Goal: Task Accomplishment & Management: Complete application form

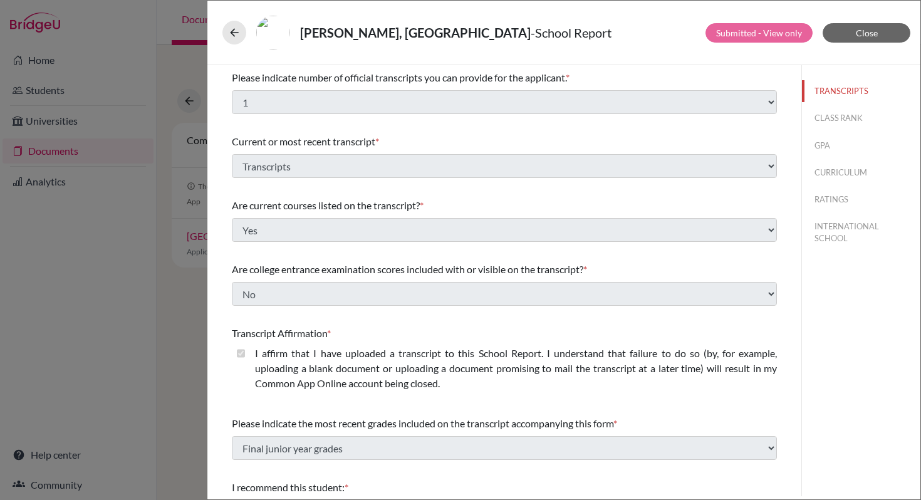
select select "1"
select select "684609"
select select "0"
select select "1"
select select "0"
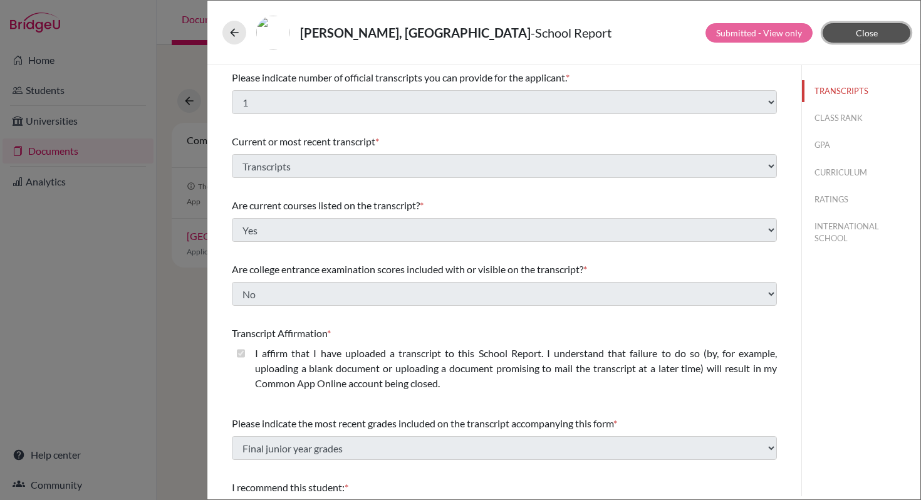
click at [873, 33] on span "Close" at bounding box center [867, 33] width 22 height 11
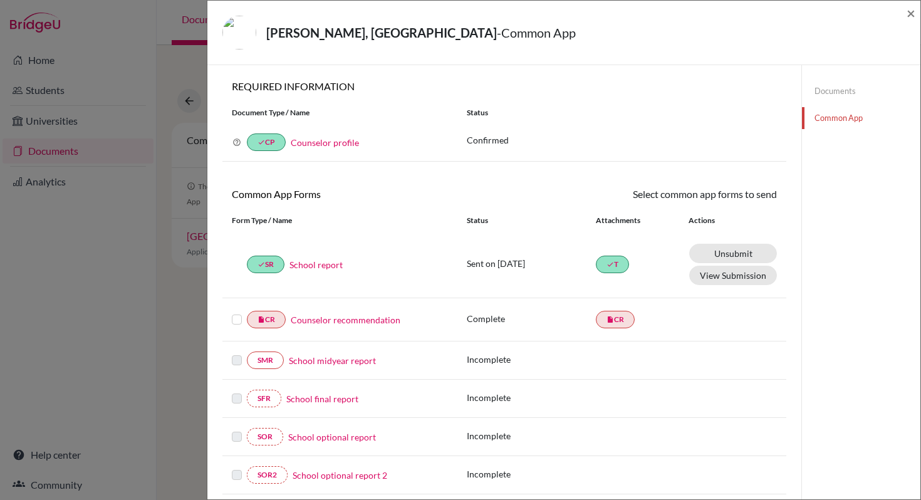
click at [238, 312] on label at bounding box center [237, 312] width 10 height 0
click at [0, 0] on input "checkbox" at bounding box center [0, 0] width 0 height 0
click at [738, 194] on link "Send" at bounding box center [751, 196] width 52 height 19
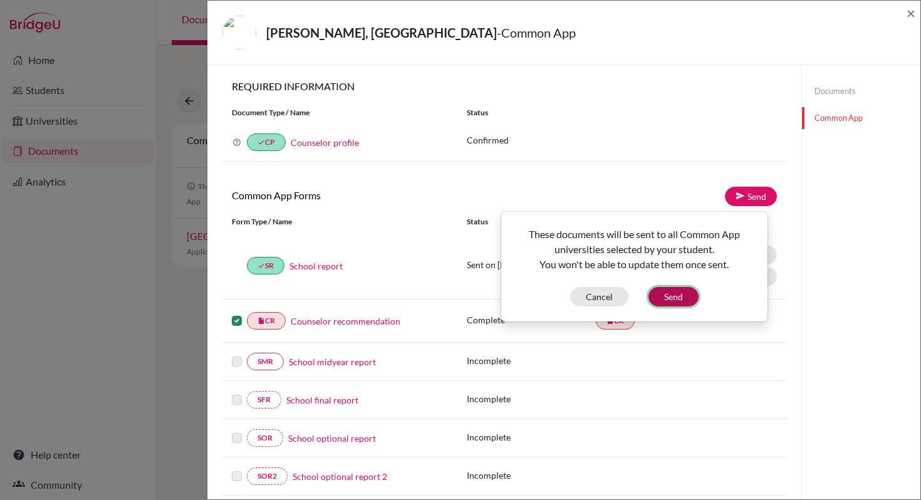
click at [674, 296] on button "Send" at bounding box center [674, 296] width 50 height 19
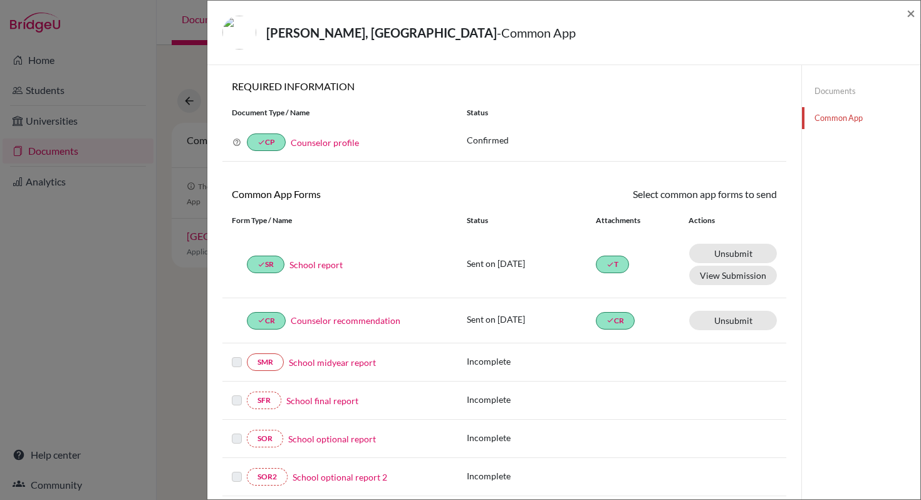
click at [834, 118] on link "Common App" at bounding box center [861, 118] width 118 height 22
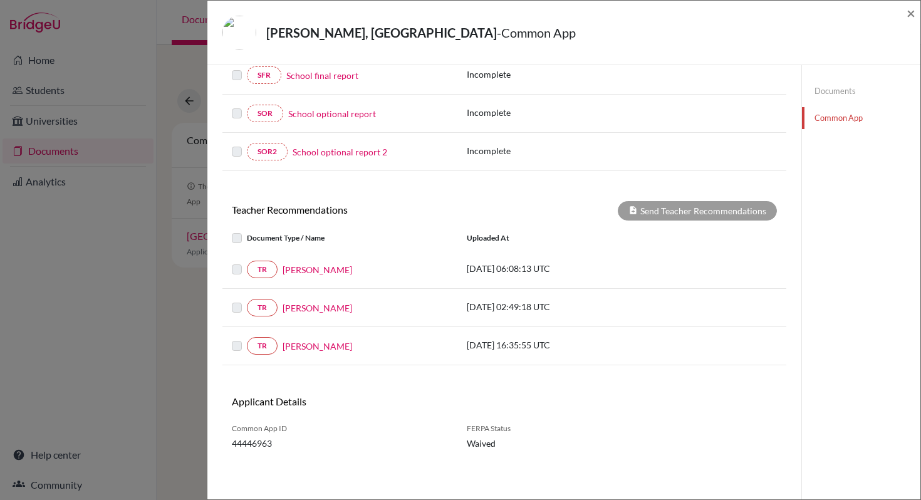
scroll to position [326, 0]
click at [327, 272] on link "Ms.Rajee Venugopal" at bounding box center [318, 269] width 70 height 13
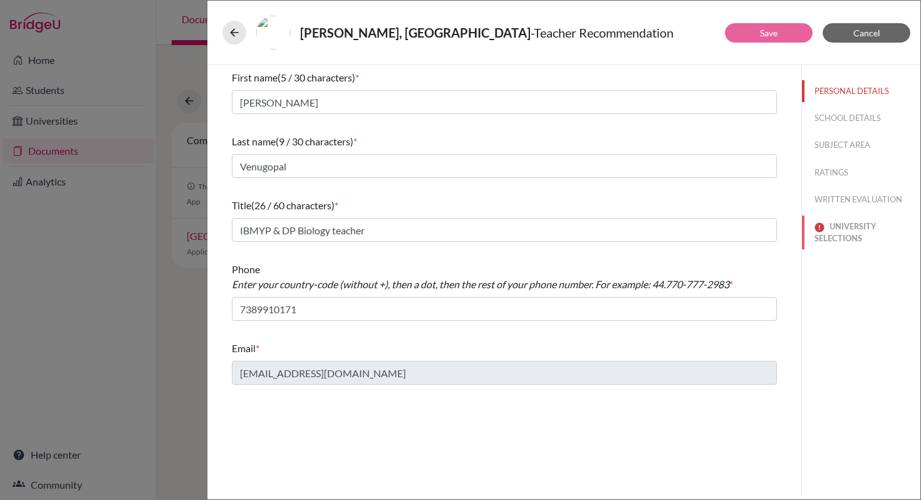
click at [843, 234] on button "UNIVERSITY SELECTIONS" at bounding box center [861, 233] width 118 height 34
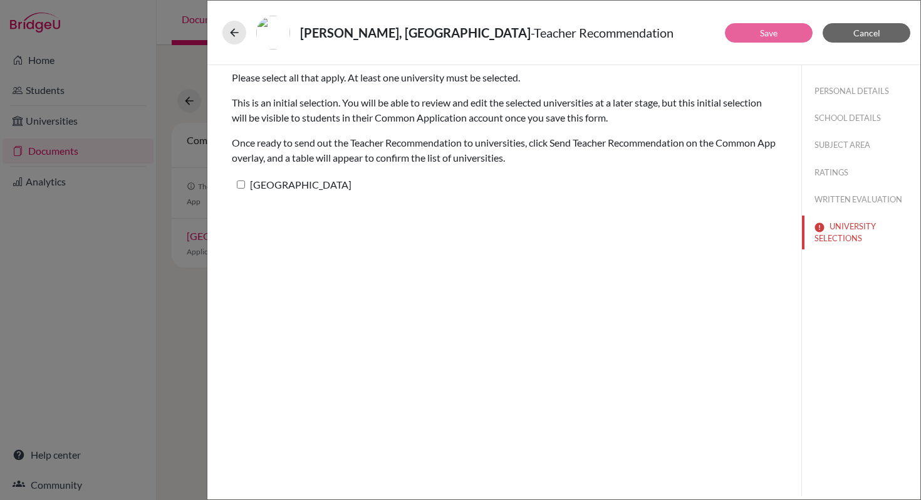
click at [241, 187] on input "[GEOGRAPHIC_DATA]" at bounding box center [241, 185] width 8 height 8
click at [241, 186] on input "[GEOGRAPHIC_DATA]" at bounding box center [241, 185] width 8 height 8
checkbox input "false"
click at [866, 31] on span "Cancel" at bounding box center [867, 33] width 27 height 11
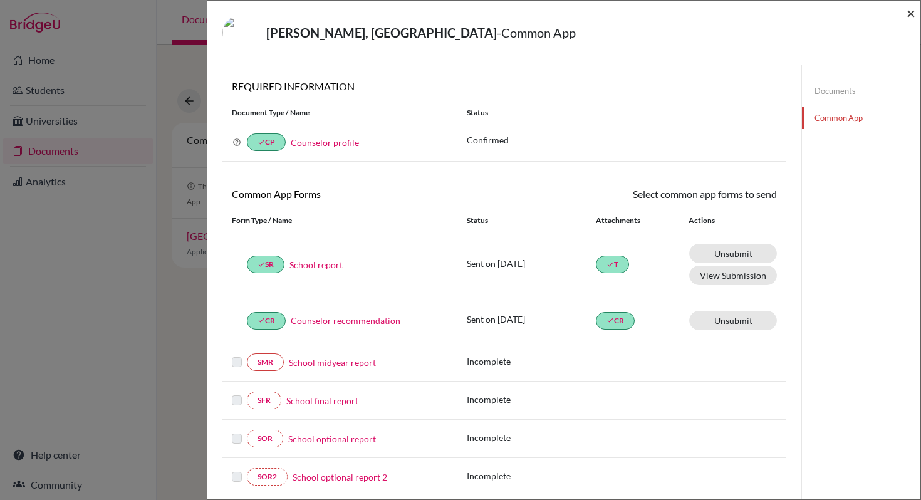
click at [910, 11] on span "×" at bounding box center [911, 13] width 9 height 18
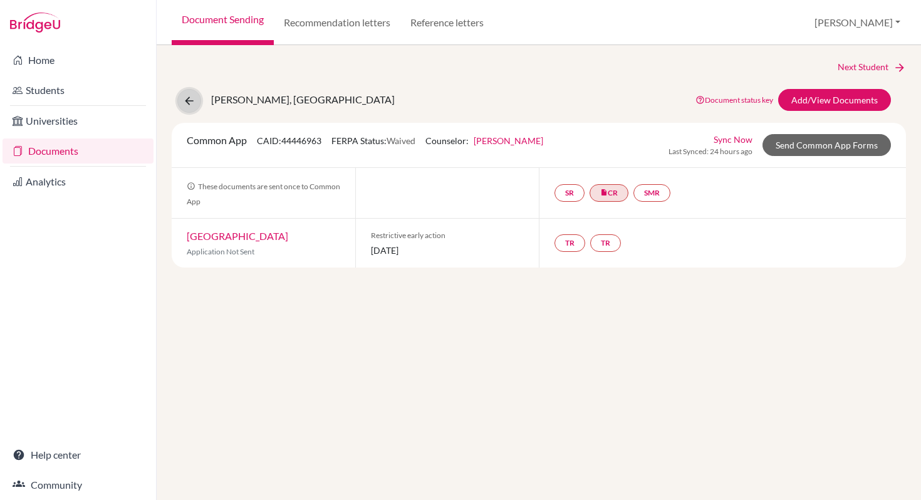
click at [192, 103] on icon at bounding box center [189, 101] width 13 height 13
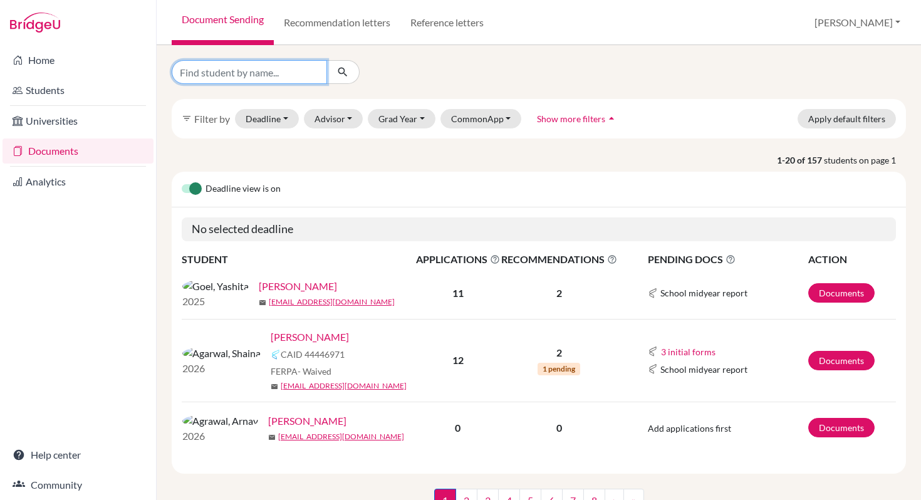
click at [266, 68] on input "Find student by name..." at bounding box center [249, 72] width 155 height 24
type input "[PERSON_NAME]"
click button "submit" at bounding box center [343, 72] width 33 height 24
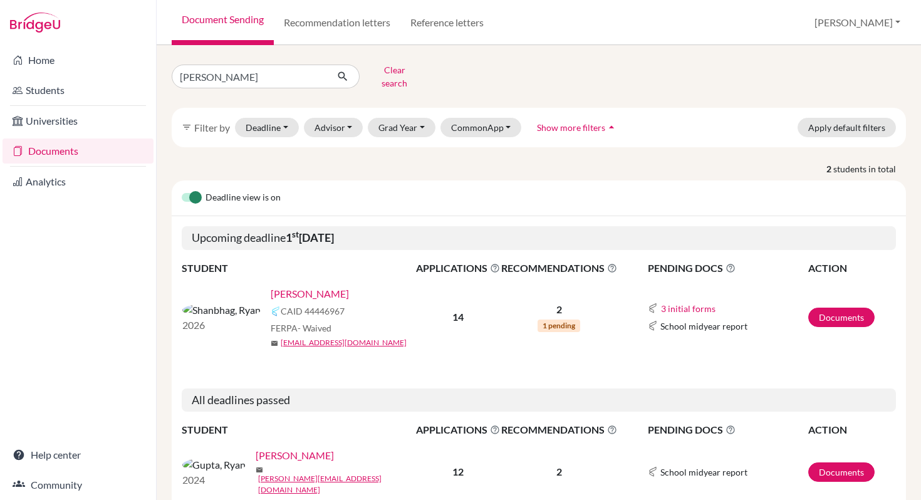
click at [271, 290] on link "Shanbhag, Ryan" at bounding box center [310, 293] width 78 height 15
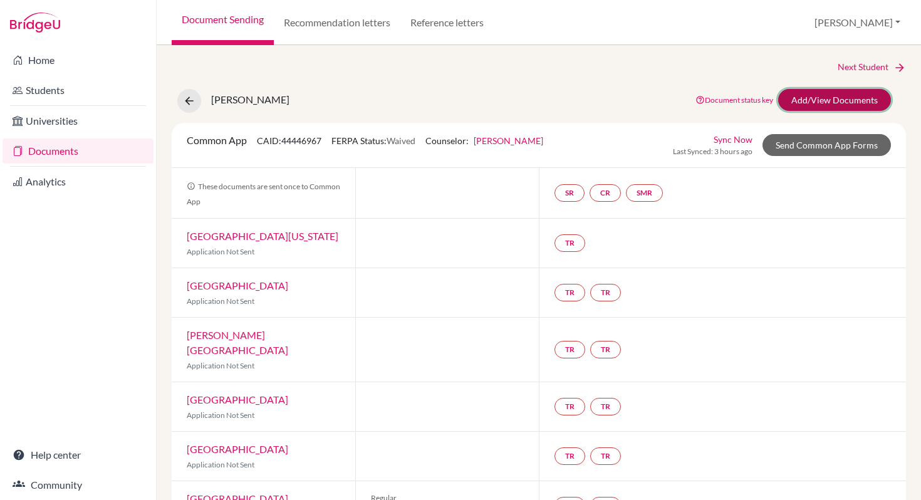
click at [823, 103] on link "Add/View Documents" at bounding box center [835, 100] width 113 height 22
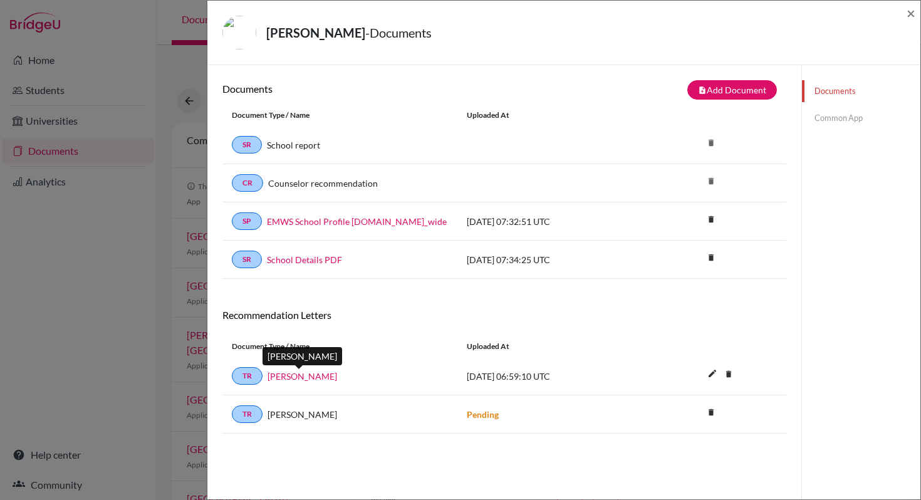
click at [311, 379] on link "[PERSON_NAME]" at bounding box center [303, 376] width 70 height 13
click at [706, 92] on button "note_add Add Document" at bounding box center [733, 89] width 90 height 19
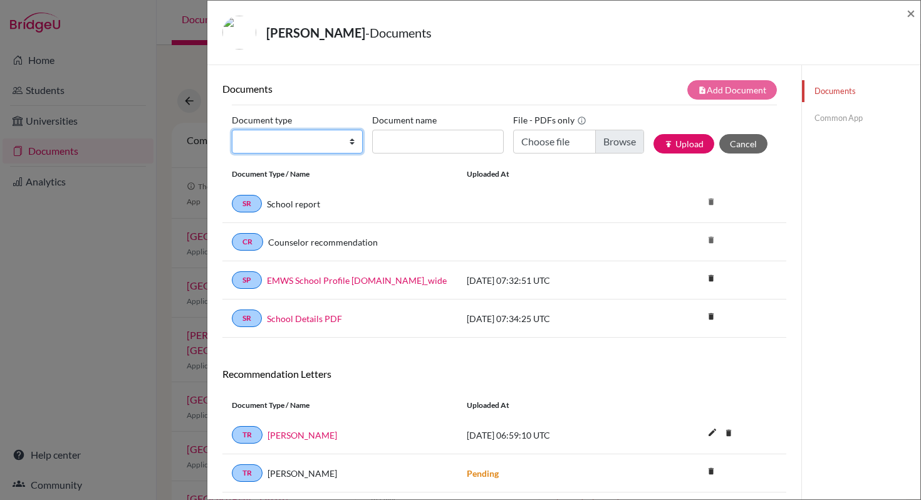
click at [352, 137] on select "Change explanation for Common App reports Counselor recommendation Internationa…" at bounding box center [297, 142] width 131 height 24
select select "2"
click at [232, 130] on select "Change explanation for Common App reports Counselor recommendation Internationa…" at bounding box center [297, 142] width 131 height 24
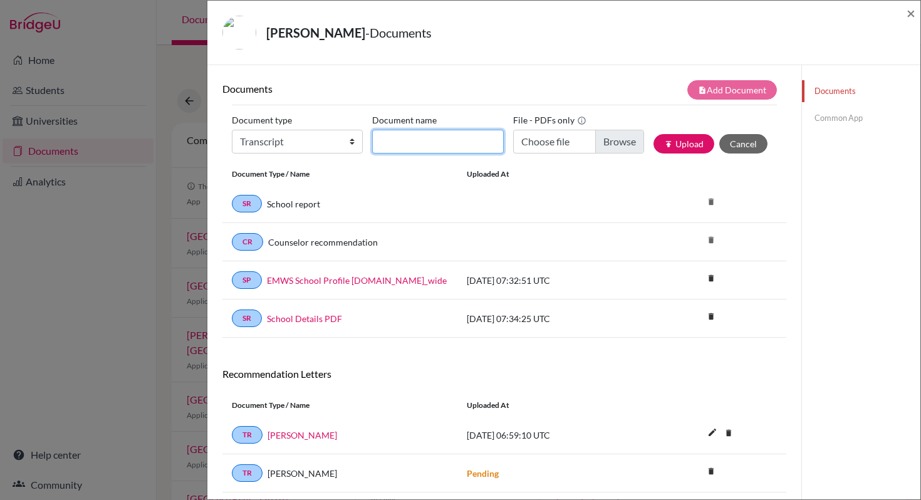
click at [418, 144] on input "Document name" at bounding box center [437, 142] width 131 height 24
type input "Transcript Gr 9 to 11"
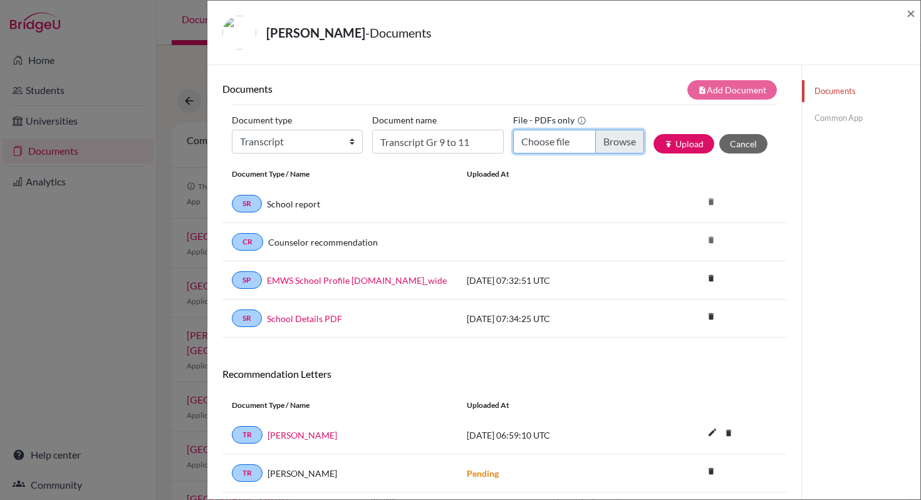
click at [609, 148] on input "Choose file" at bounding box center [578, 142] width 131 height 24
type input "C:\fakepath\Transcript_9to11_Ryan.pdf"
click at [685, 146] on button "publish Upload" at bounding box center [684, 143] width 61 height 19
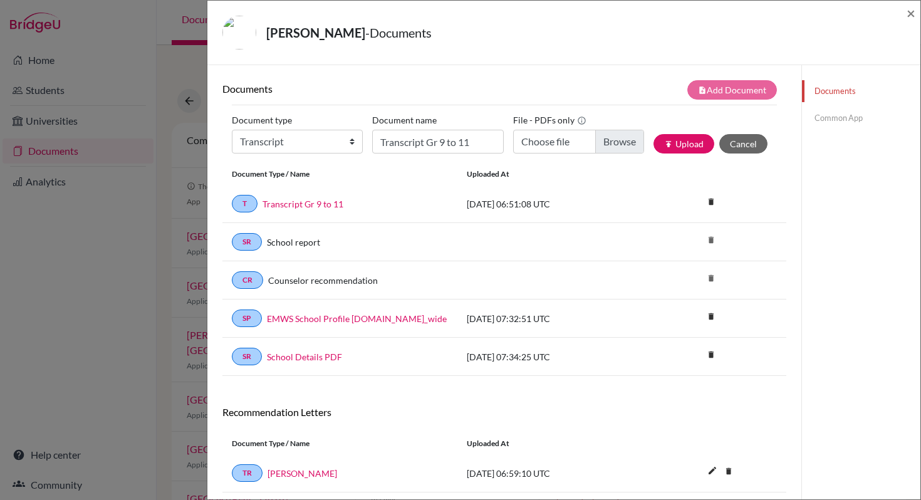
click at [814, 120] on link "Common App" at bounding box center [861, 118] width 118 height 22
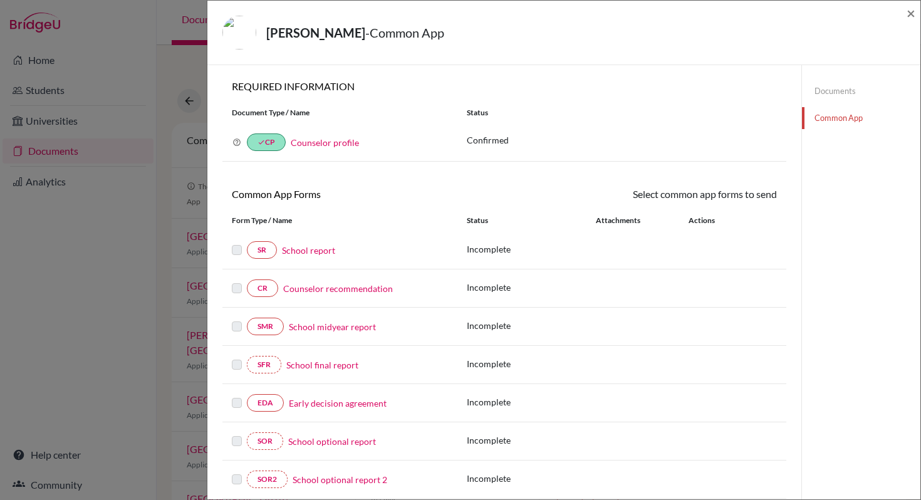
click at [305, 247] on link "School report" at bounding box center [308, 250] width 53 height 13
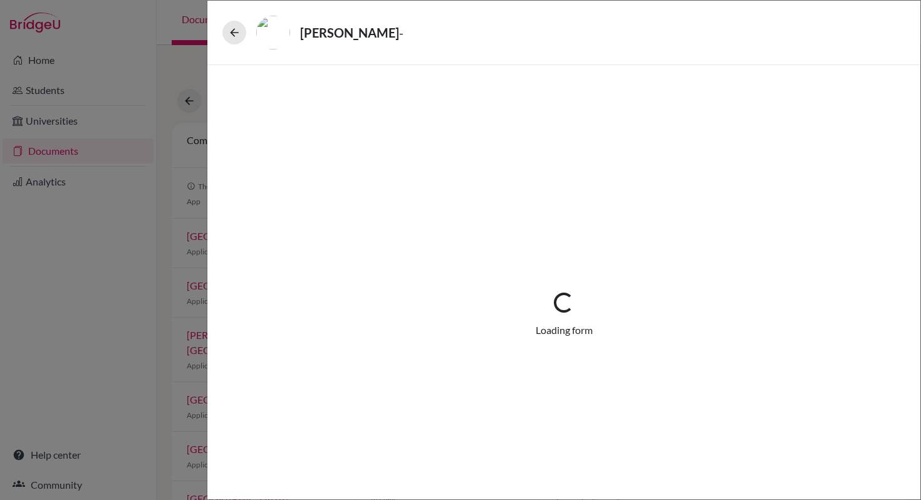
select select "1"
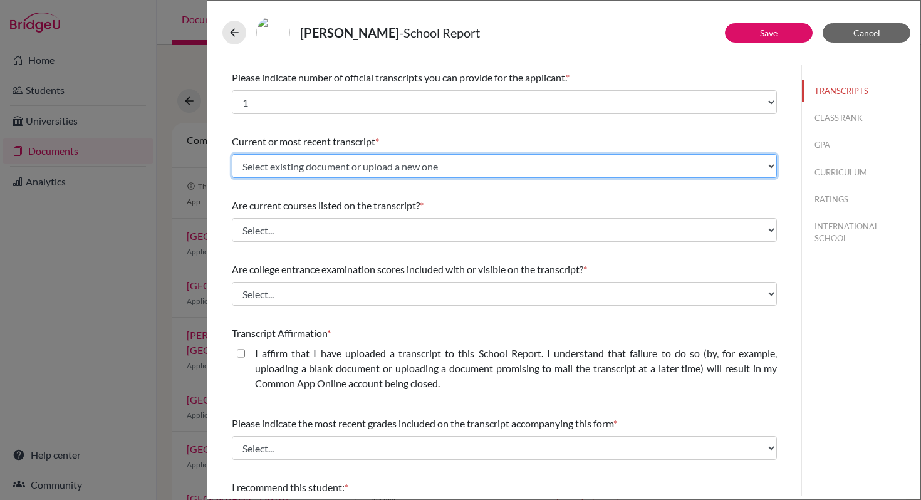
click at [767, 169] on select "Select existing document or upload a new one Transcript Gr 9 to 11 Upload New F…" at bounding box center [504, 166] width 545 height 24
select select "684781"
click at [232, 154] on select "Select existing document or upload a new one Transcript Gr 9 to 11 Upload New F…" at bounding box center [504, 166] width 545 height 24
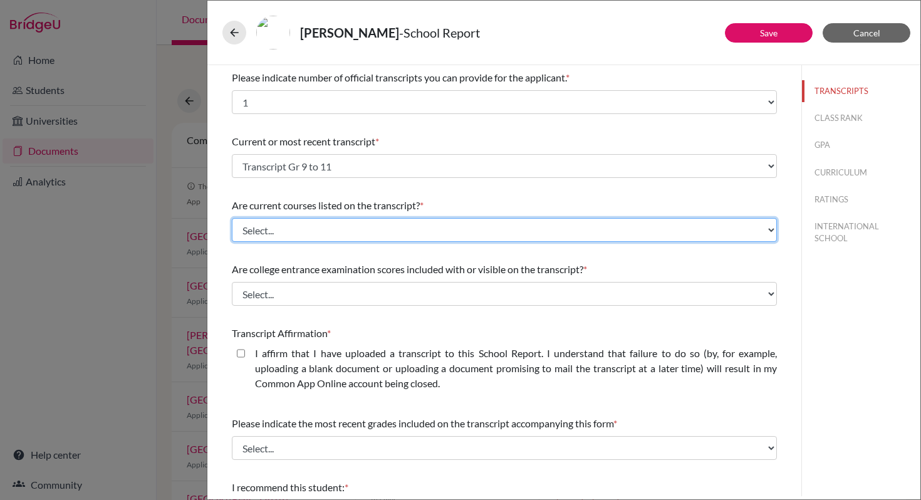
click at [761, 231] on select "Select... Yes No" at bounding box center [504, 230] width 545 height 24
select select "0"
click at [232, 218] on select "Select... Yes No" at bounding box center [504, 230] width 545 height 24
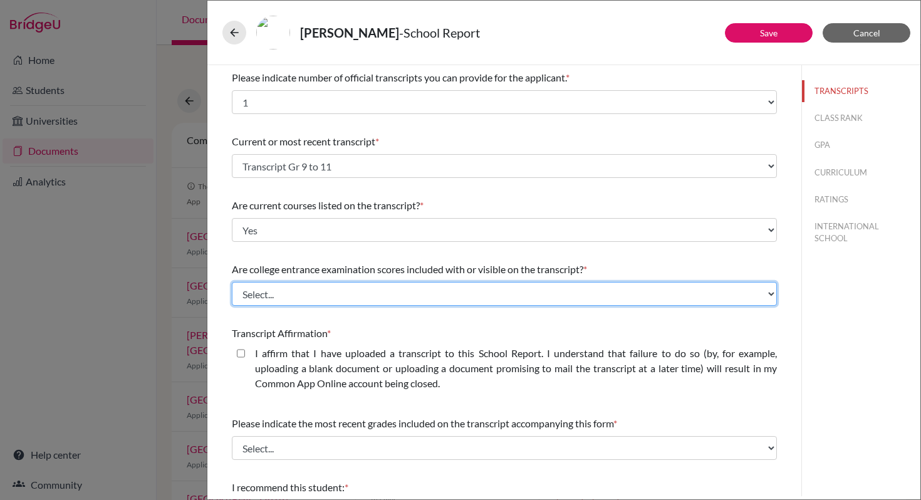
click at [767, 298] on select "Select... Yes No" at bounding box center [504, 294] width 545 height 24
select select "1"
click at [232, 282] on select "Select... Yes No" at bounding box center [504, 294] width 545 height 24
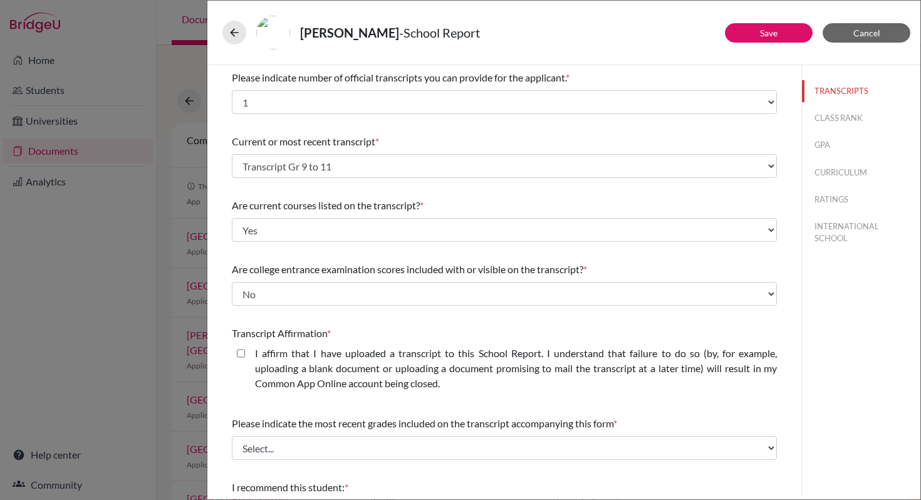
click at [241, 356] on closed\ "I affirm that I have uploaded a transcript to this School Report. I understand …" at bounding box center [241, 353] width 8 height 15
checkbox closed\ "true"
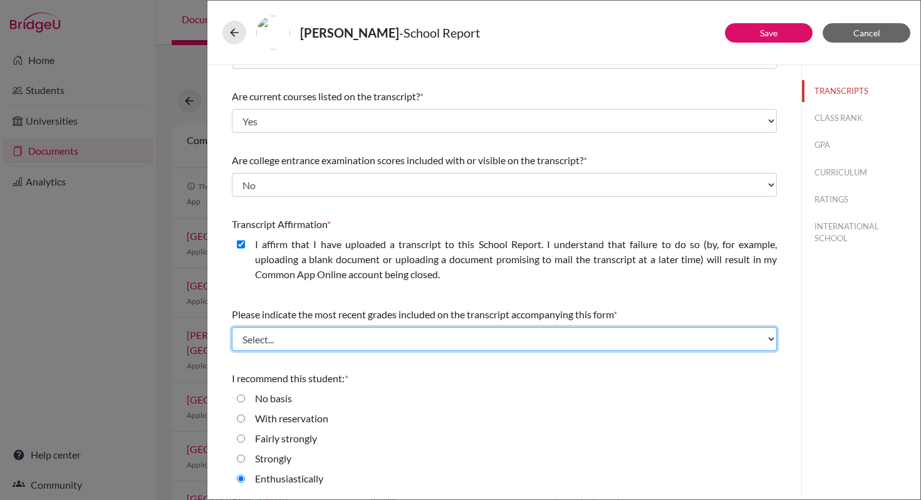
click at [762, 340] on select "Select... Final junior year grades 1st Quarter senior year grades 2nd Quarter/1…" at bounding box center [504, 339] width 545 height 24
select select "0"
click at [232, 327] on select "Select... Final junior year grades 1st Quarter senior year grades 2nd Quarter/1…" at bounding box center [504, 339] width 545 height 24
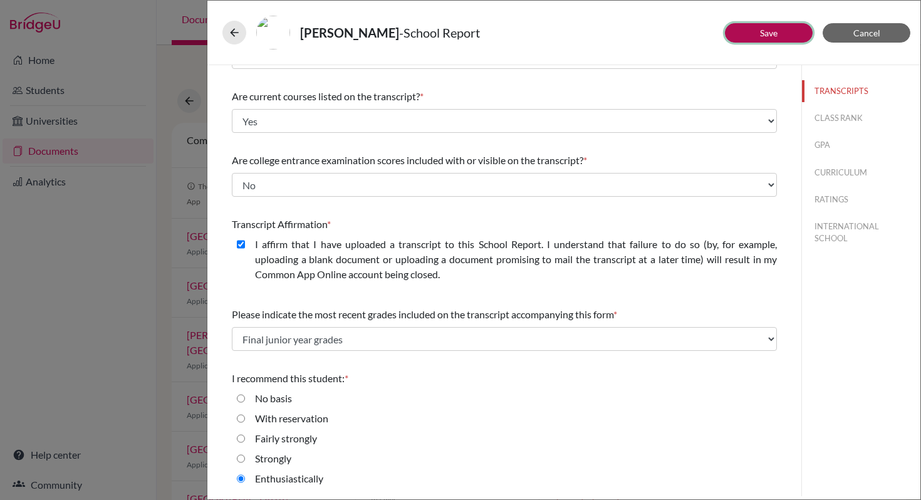
click at [768, 29] on link "Save" at bounding box center [769, 33] width 18 height 11
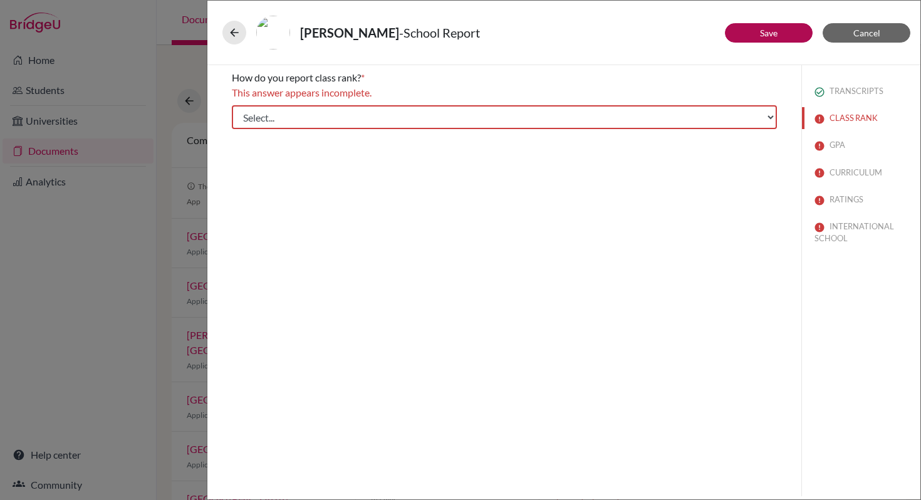
scroll to position [0, 0]
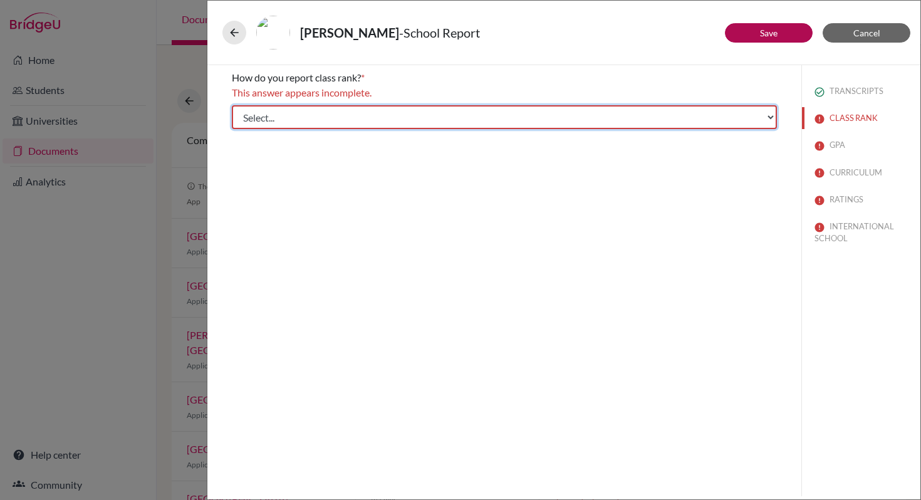
click at [772, 119] on select "Select... Exact Decile Quintile Quartile None" at bounding box center [504, 117] width 545 height 24
select select "5"
click at [232, 105] on select "Select... Exact Decile Quintile Quartile None" at bounding box center [504, 117] width 545 height 24
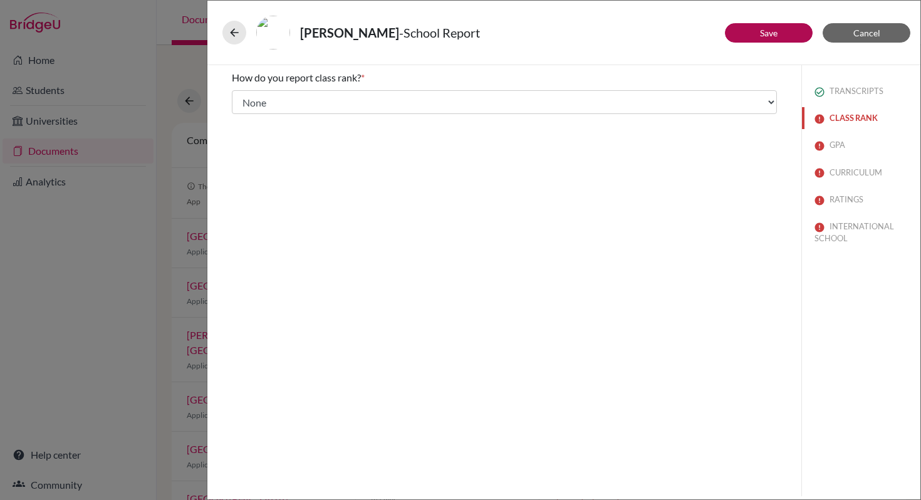
click at [846, 123] on button "CLASS RANK" at bounding box center [861, 118] width 118 height 22
click at [785, 39] on button "Save" at bounding box center [769, 32] width 88 height 19
click at [837, 146] on button "GPA" at bounding box center [861, 145] width 118 height 22
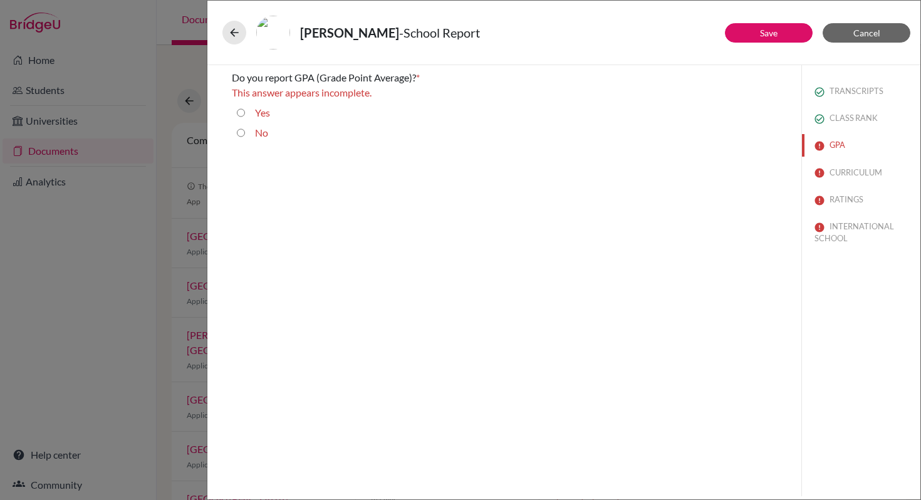
click at [255, 136] on label "No" at bounding box center [261, 132] width 13 height 15
click at [245, 136] on input "No" at bounding box center [241, 132] width 8 height 15
radio input "true"
click at [744, 36] on button "Save" at bounding box center [769, 32] width 88 height 19
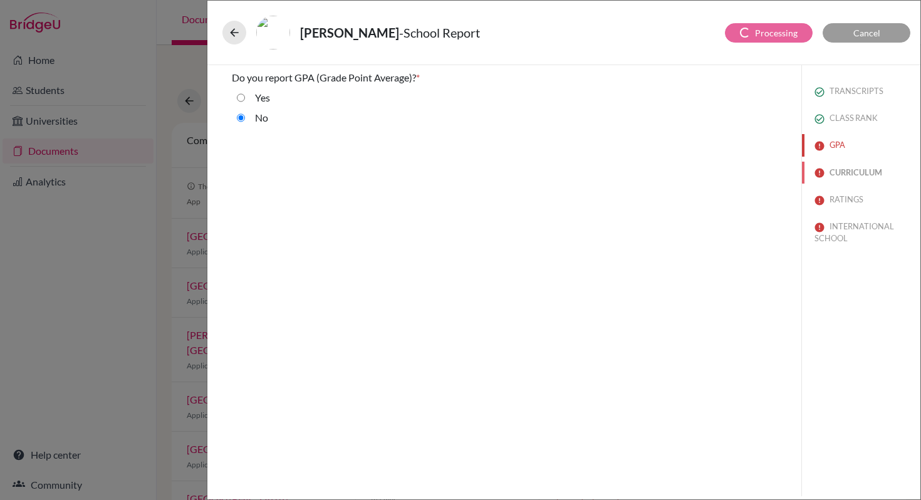
click at [857, 176] on button "CURRICULUM" at bounding box center [861, 173] width 118 height 22
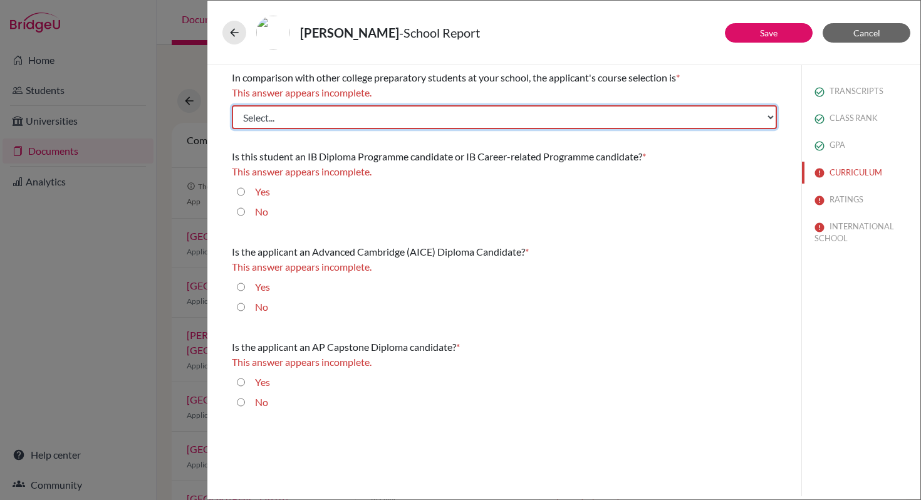
click at [776, 120] on select "Select... Less than demanding Average Demanding Very demanding Most demanding P…" at bounding box center [504, 117] width 545 height 24
select select "4"
click at [232, 105] on select "Select... Less than demanding Average Demanding Very demanding Most demanding P…" at bounding box center [504, 117] width 545 height 24
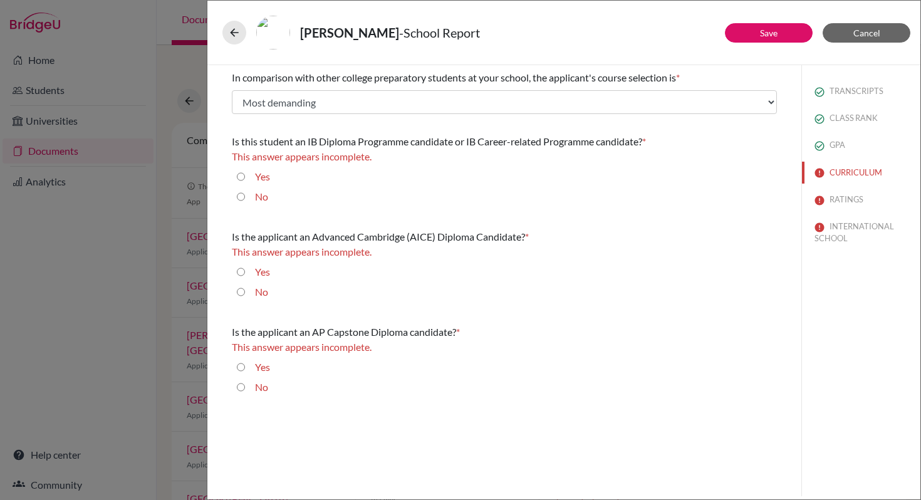
click at [243, 178] on input "Yes" at bounding box center [241, 176] width 8 height 15
radio input "true"
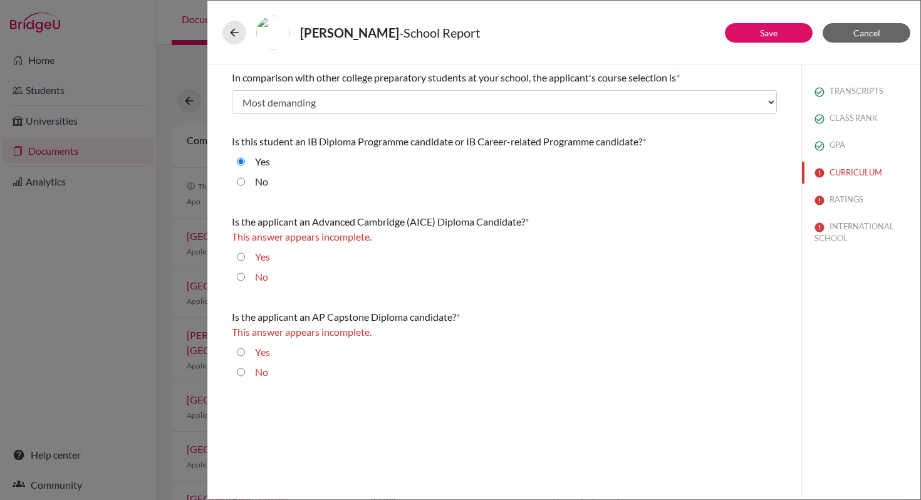
click at [243, 277] on input "No" at bounding box center [241, 277] width 8 height 15
radio input "true"
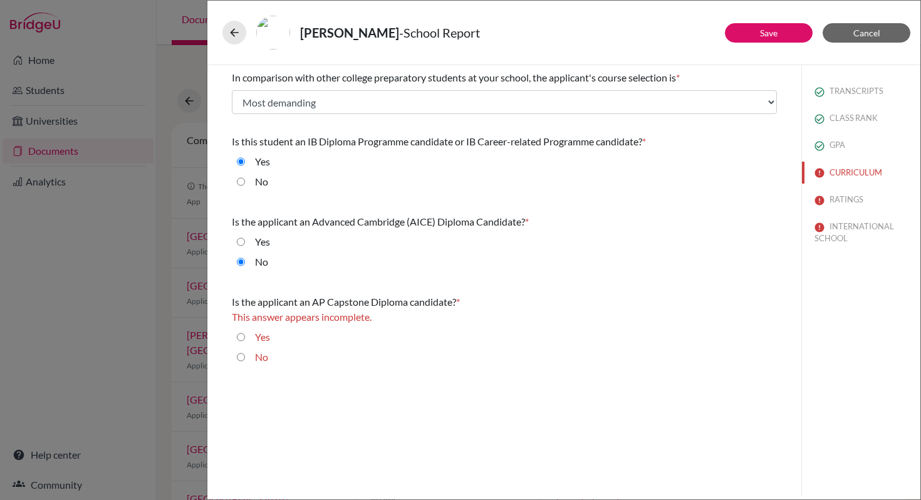
click at [241, 359] on input "No" at bounding box center [241, 357] width 8 height 15
radio input "true"
click at [790, 29] on button "Save" at bounding box center [769, 32] width 88 height 19
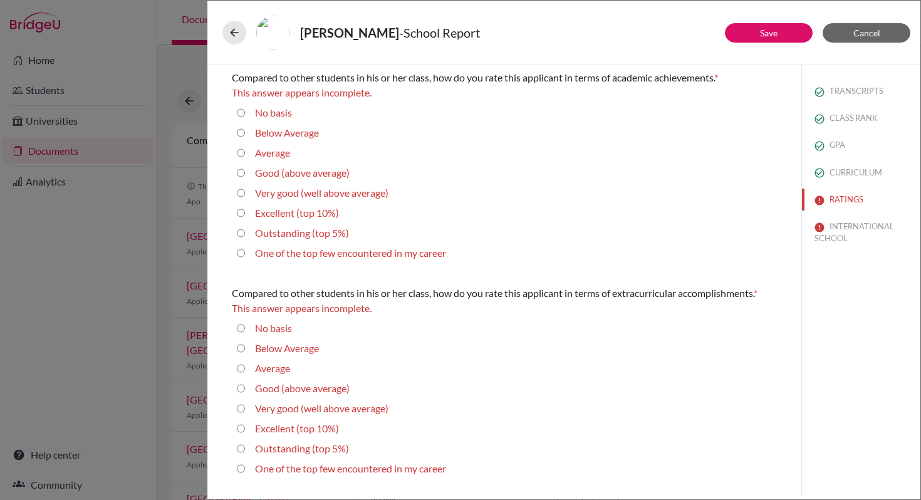
drag, startPoint x: 258, startPoint y: 251, endPoint x: 312, endPoint y: 251, distance: 53.9
click at [259, 251] on label "One of the top few encountered in my career" at bounding box center [350, 253] width 191 height 15
click at [245, 251] on career "One of the top few encountered in my career" at bounding box center [241, 253] width 8 height 15
radio career "true"
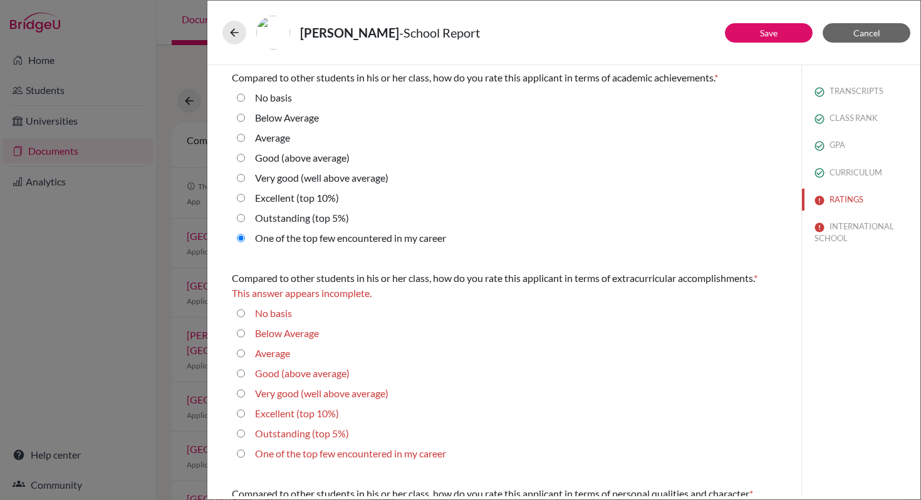
scroll to position [114, 0]
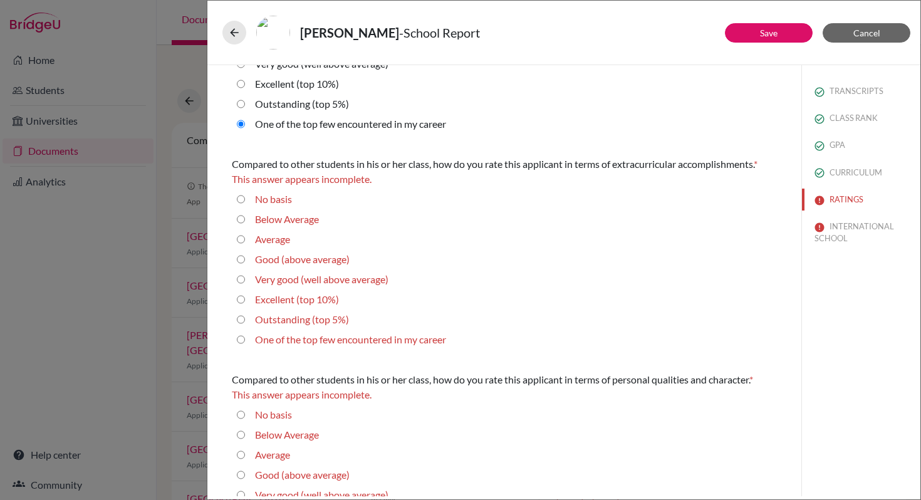
click at [332, 342] on label "One of the top few encountered in my career" at bounding box center [350, 339] width 191 height 15
click at [245, 342] on career "One of the top few encountered in my career" at bounding box center [241, 339] width 8 height 15
radio career "true"
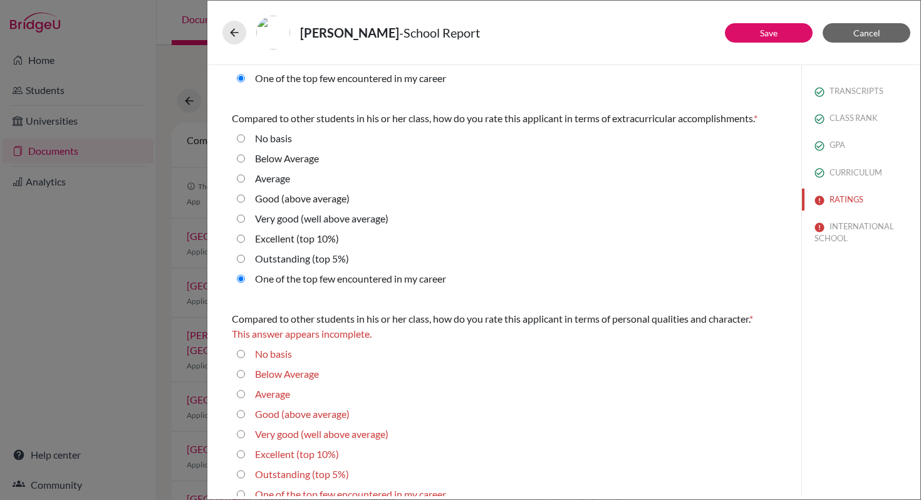
scroll to position [223, 0]
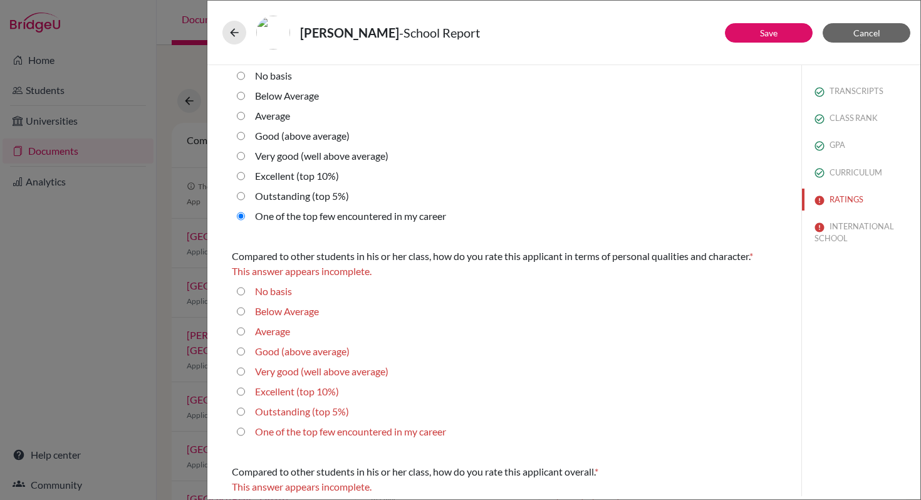
click at [320, 428] on label "One of the top few encountered in my career" at bounding box center [350, 431] width 191 height 15
click at [245, 428] on career "One of the top few encountered in my career" at bounding box center [241, 431] width 8 height 15
radio career "true"
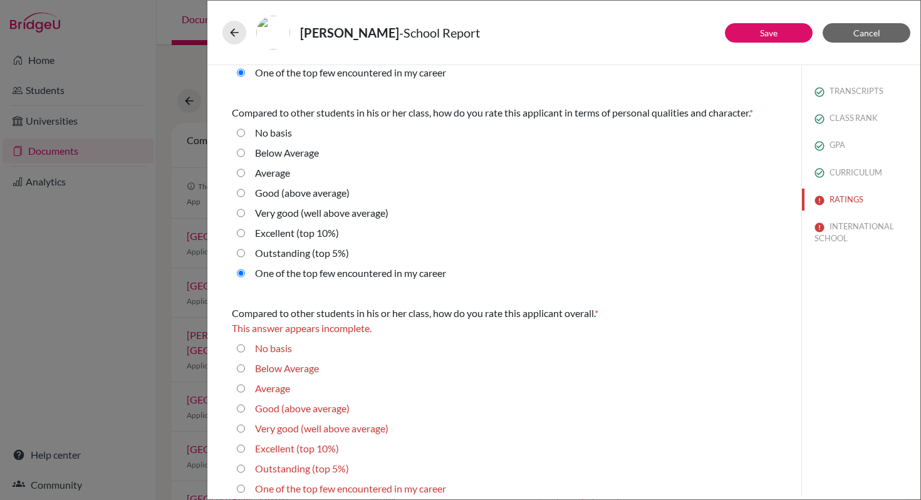
scroll to position [376, 0]
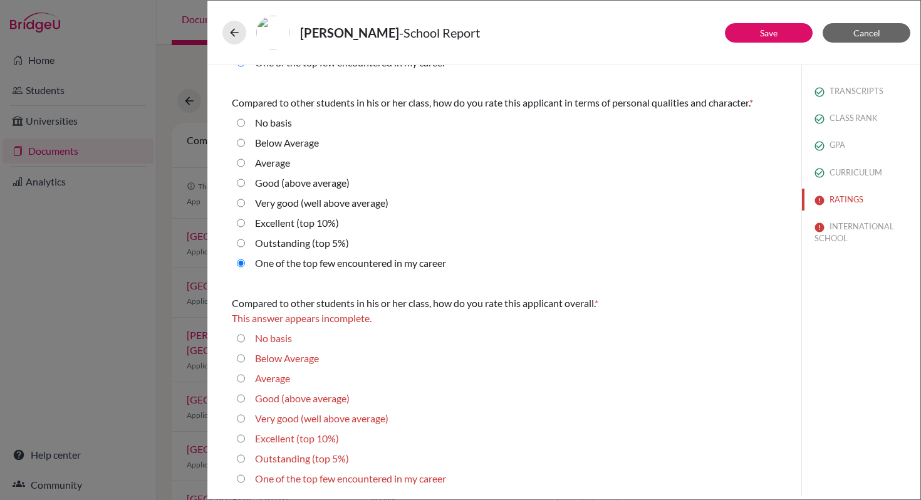
click at [302, 474] on label "One of the top few encountered in my career" at bounding box center [350, 478] width 191 height 15
click at [245, 474] on career "One of the top few encountered in my career" at bounding box center [241, 478] width 8 height 15
radio career "true"
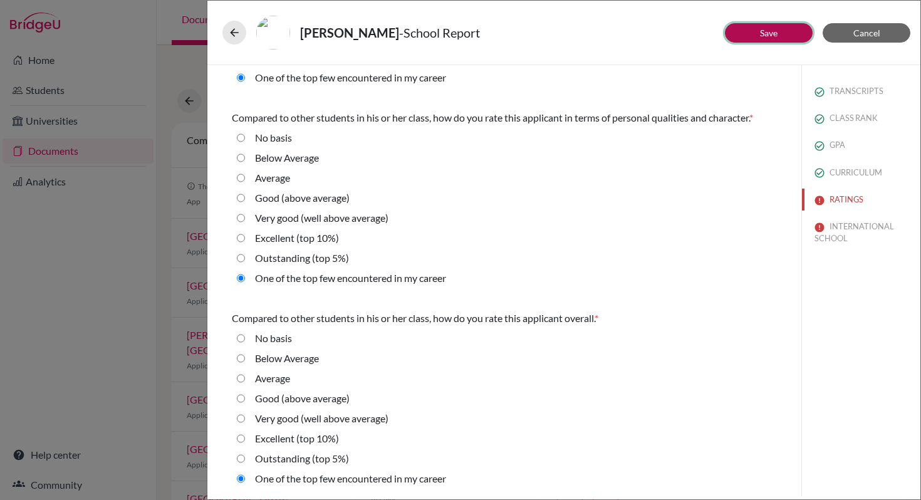
click at [779, 36] on button "Save" at bounding box center [769, 32] width 88 height 19
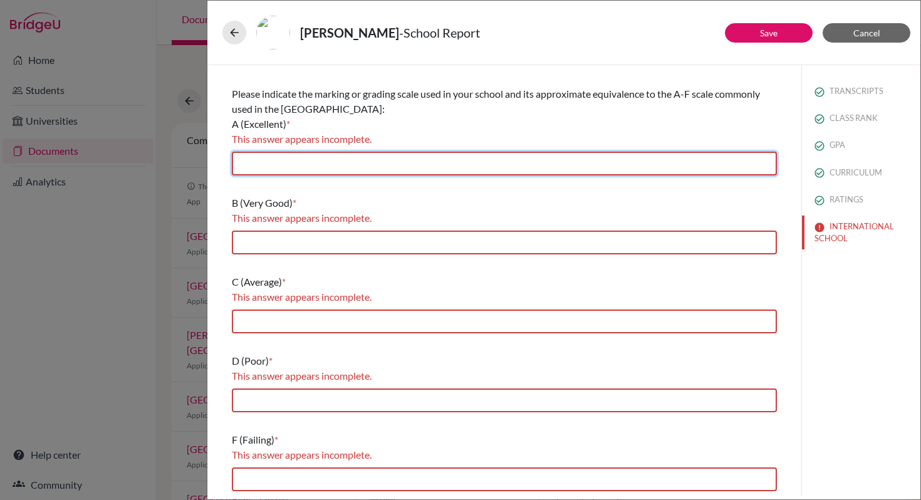
click at [431, 162] on input "text" at bounding box center [504, 164] width 545 height 24
type input "7"
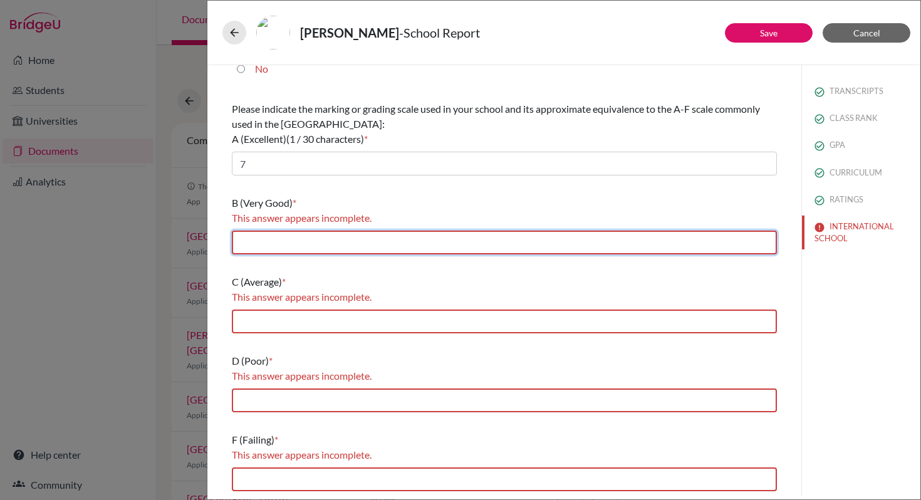
click at [304, 242] on input "text" at bounding box center [504, 243] width 545 height 24
type input "6"
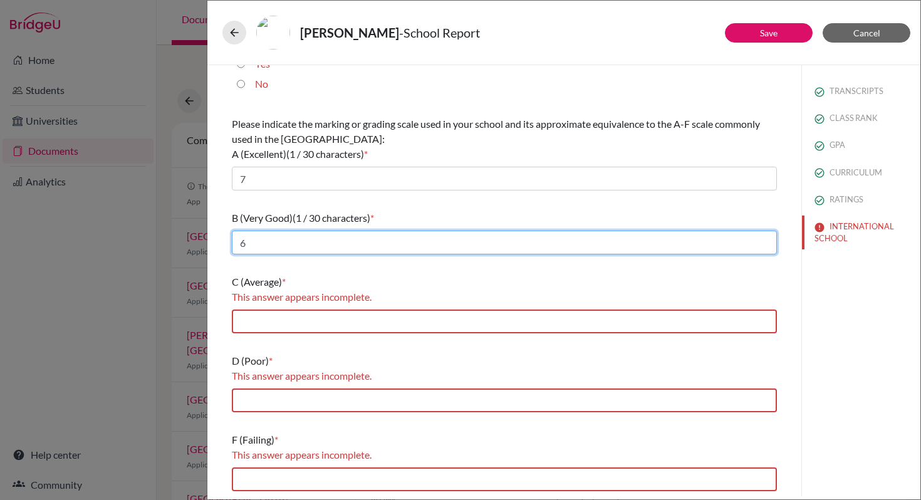
scroll to position [158, 0]
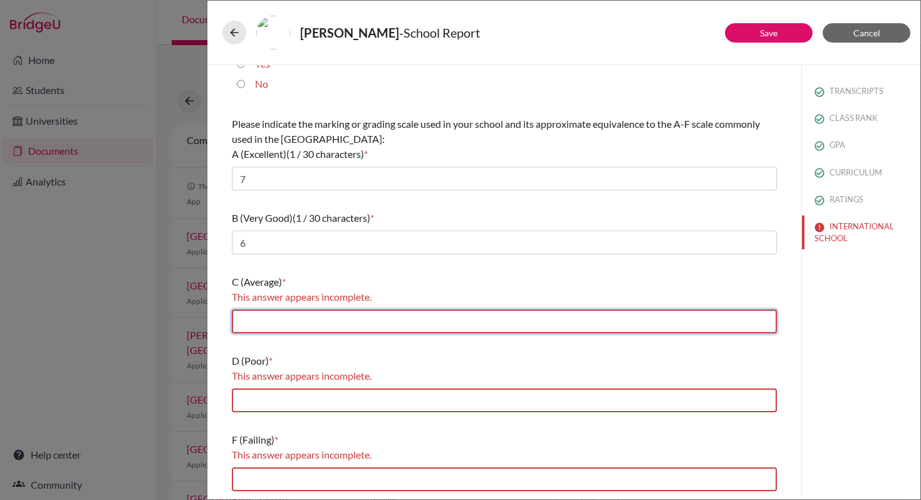
click at [271, 323] on input "text" at bounding box center [504, 322] width 545 height 24
type input "4-5"
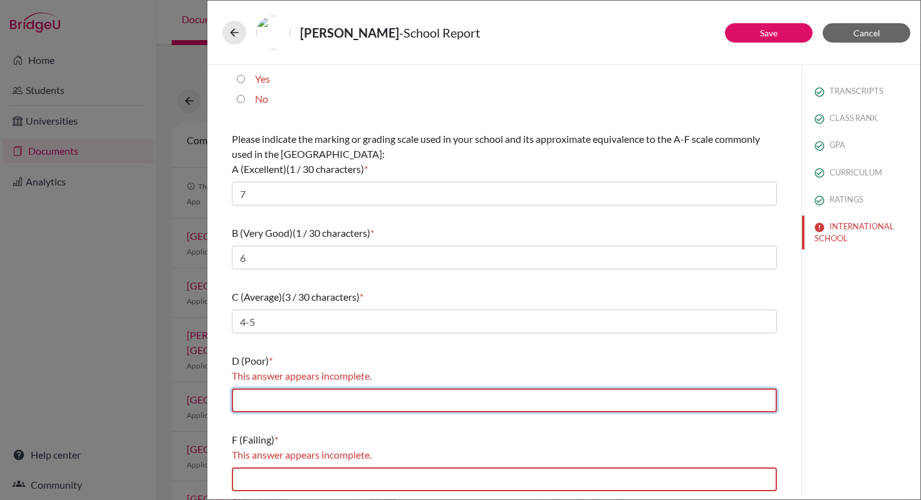
click at [291, 396] on input "text" at bounding box center [504, 401] width 545 height 24
type input "2-3"
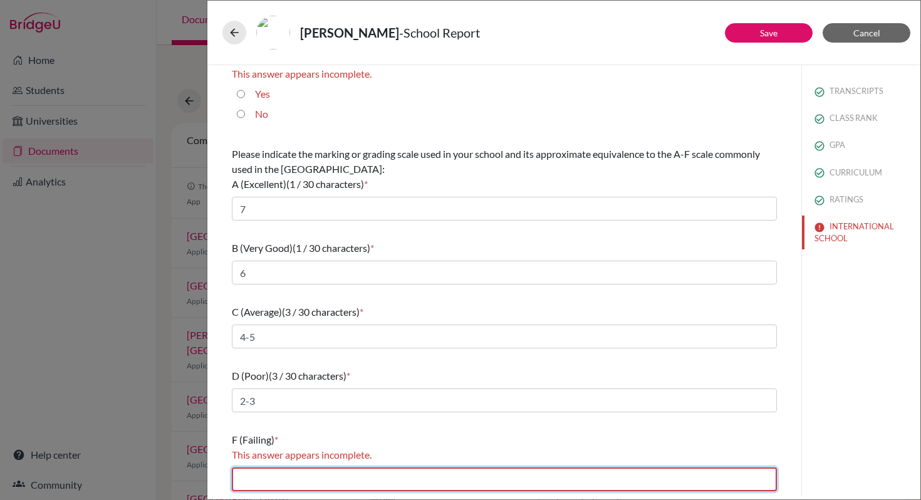
click at [289, 477] on input "text" at bounding box center [504, 480] width 545 height 24
type input "1"
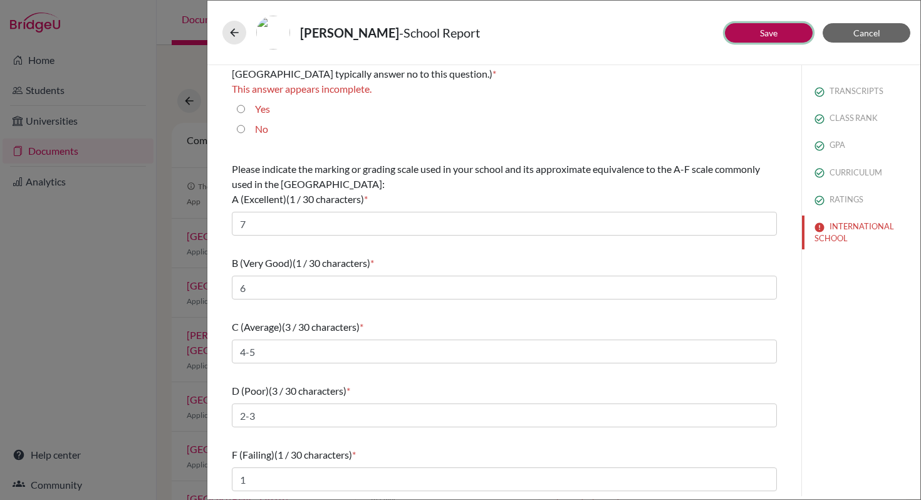
click at [784, 34] on button "Save" at bounding box center [769, 32] width 88 height 19
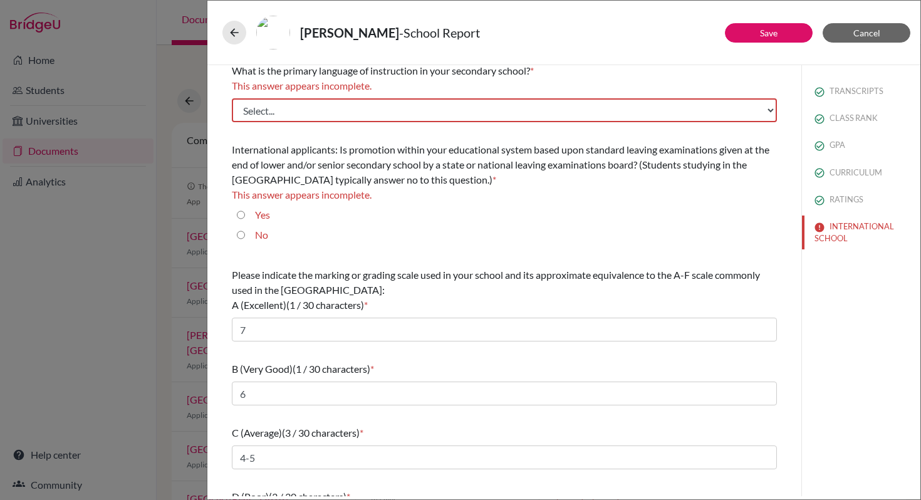
scroll to position [0, 0]
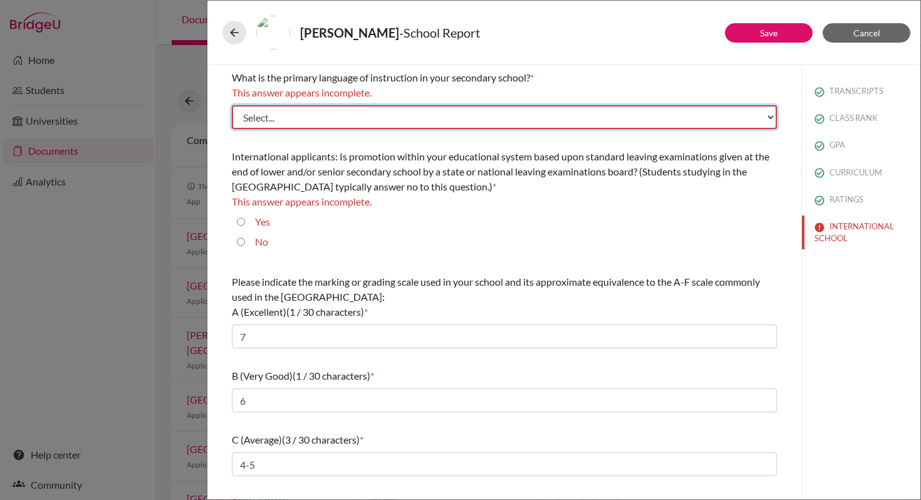
click at [760, 119] on select "Select... Albanian Arabic Armenian Assamese Azerbaijani Belarusian Bengali Bulg…" at bounding box center [504, 117] width 545 height 24
select select "14"
click at [232, 105] on select "Select... Albanian Arabic Armenian Assamese Azerbaijani Belarusian Bengali Bulg…" at bounding box center [504, 117] width 545 height 24
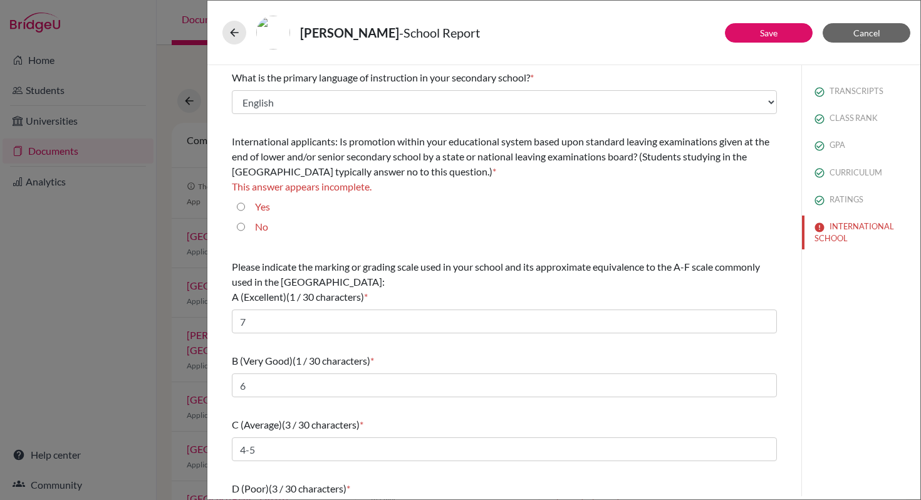
click at [244, 225] on input "No" at bounding box center [241, 226] width 8 height 15
radio input "true"
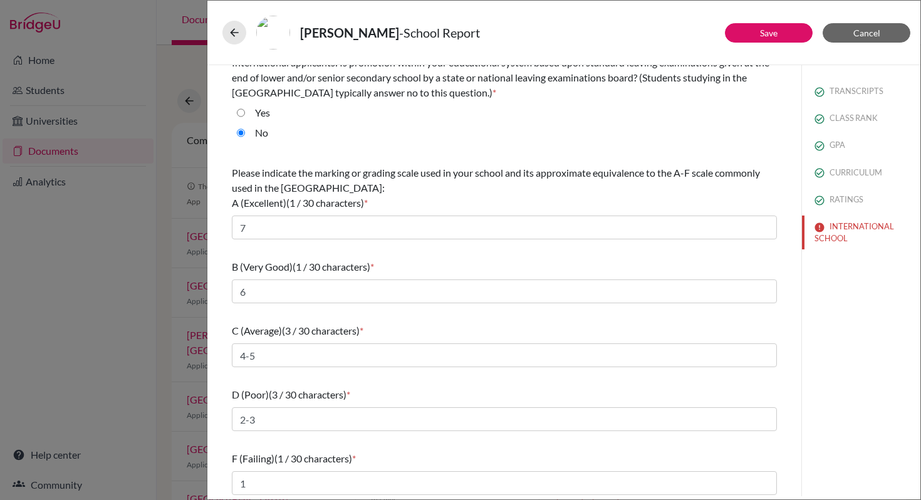
scroll to position [83, 0]
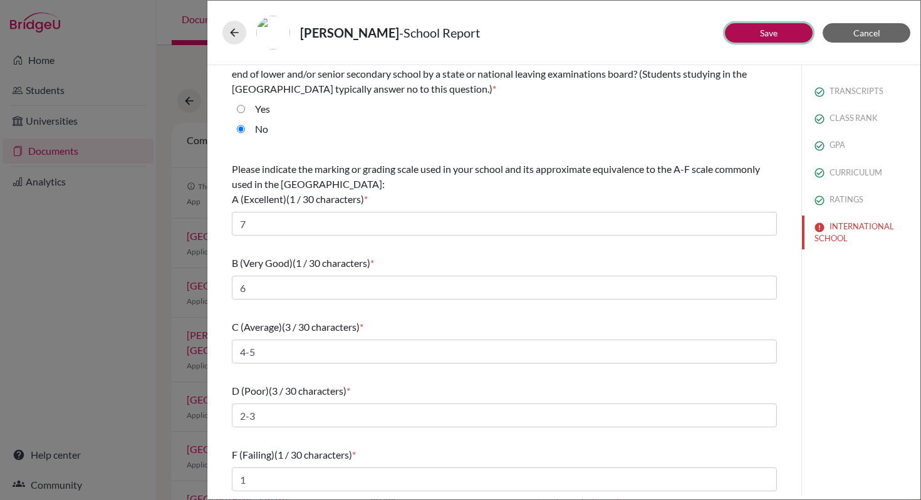
click at [770, 36] on link "Save" at bounding box center [769, 33] width 18 height 11
click at [844, 228] on button "INTERNATIONAL SCHOOL" at bounding box center [861, 233] width 118 height 34
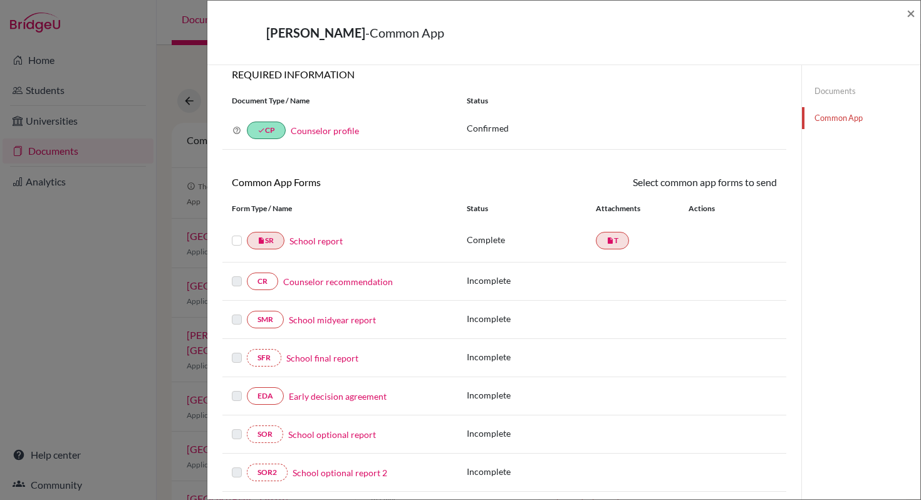
scroll to position [23, 0]
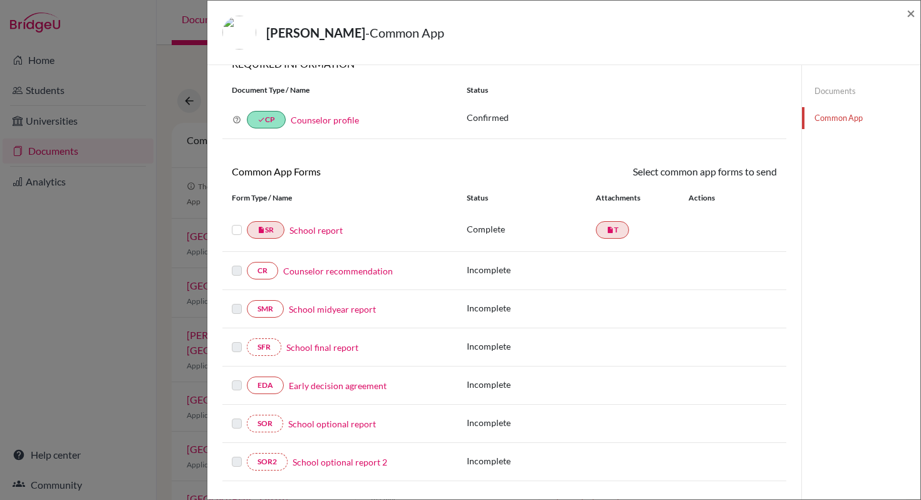
click at [310, 228] on link "School report" at bounding box center [316, 230] width 53 height 13
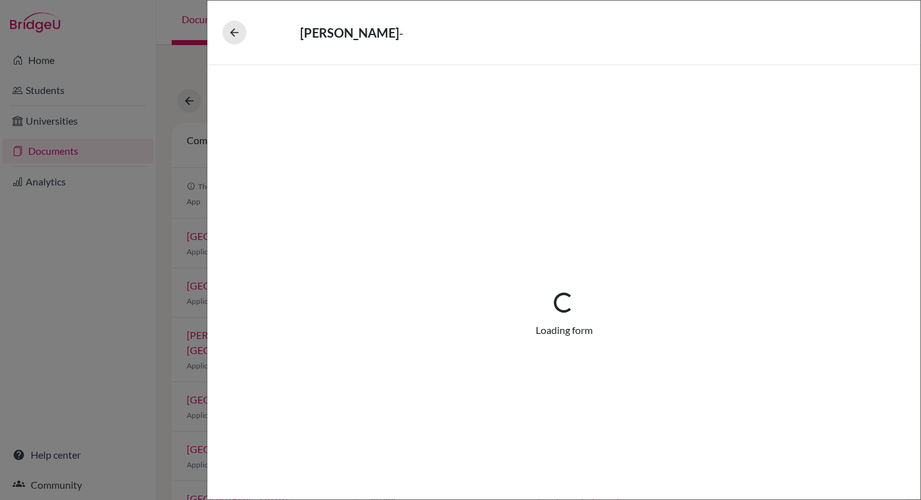
select select "1"
select select "684781"
select select "0"
select select "1"
select select "0"
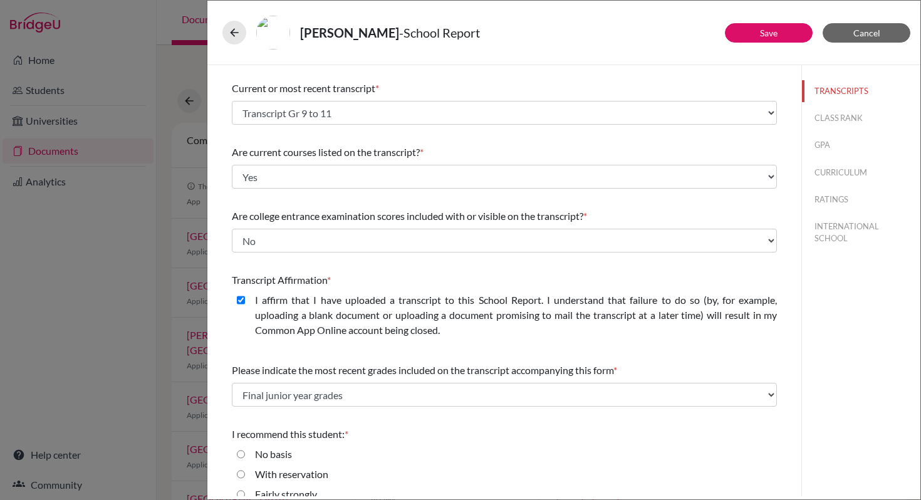
scroll to position [109, 0]
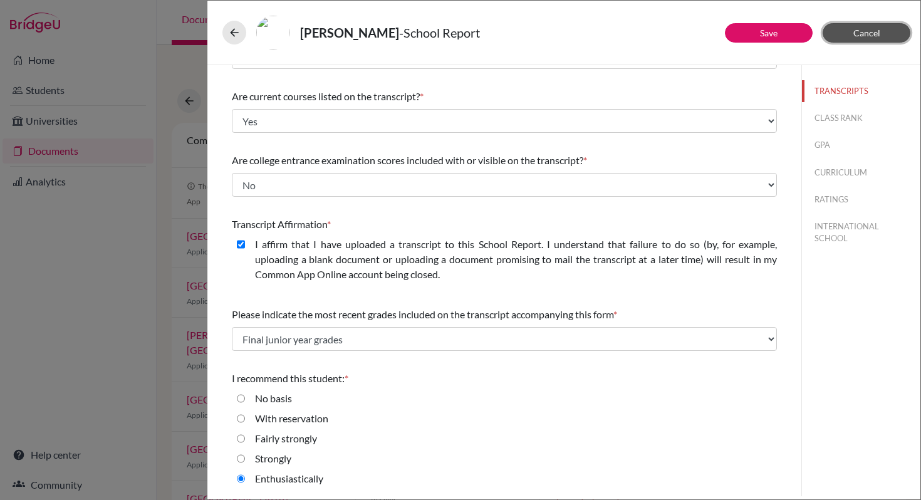
click at [856, 30] on span "Cancel" at bounding box center [867, 33] width 27 height 11
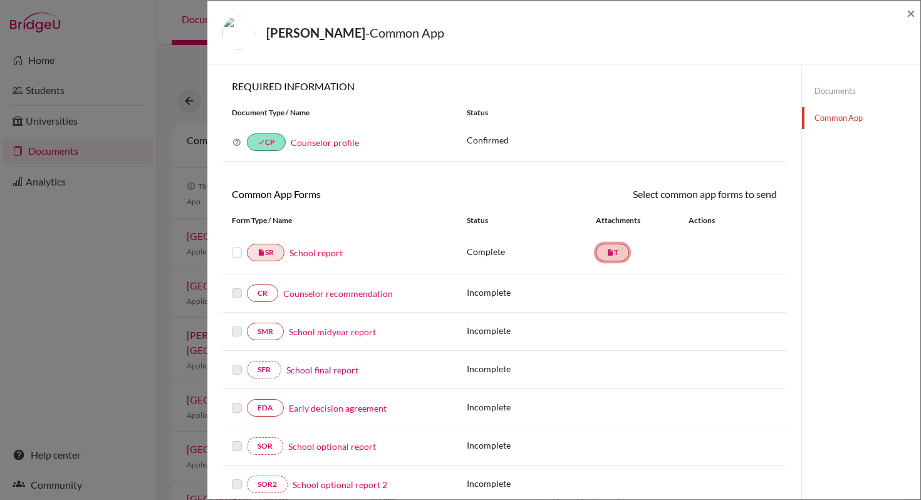
click at [618, 252] on link "insert_drive_file T" at bounding box center [612, 253] width 33 height 18
click at [322, 251] on link "School report" at bounding box center [316, 252] width 53 height 13
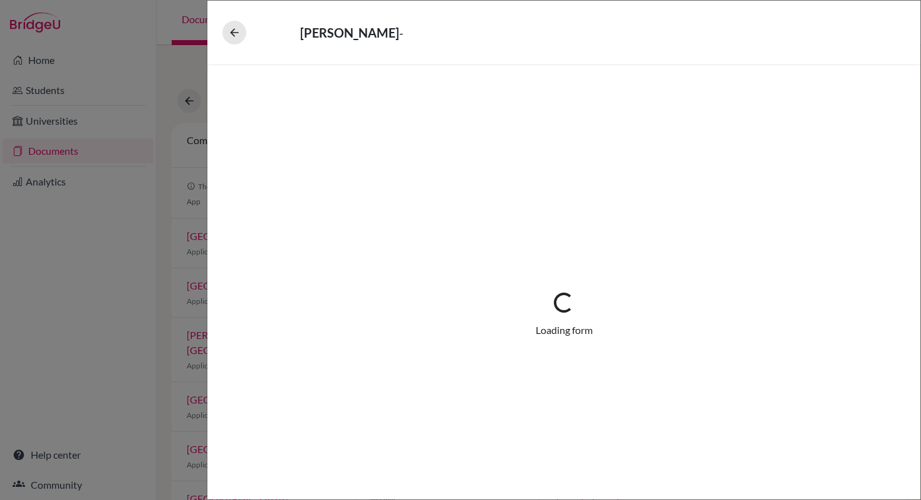
select select "1"
select select "684781"
select select "0"
select select "1"
select select "0"
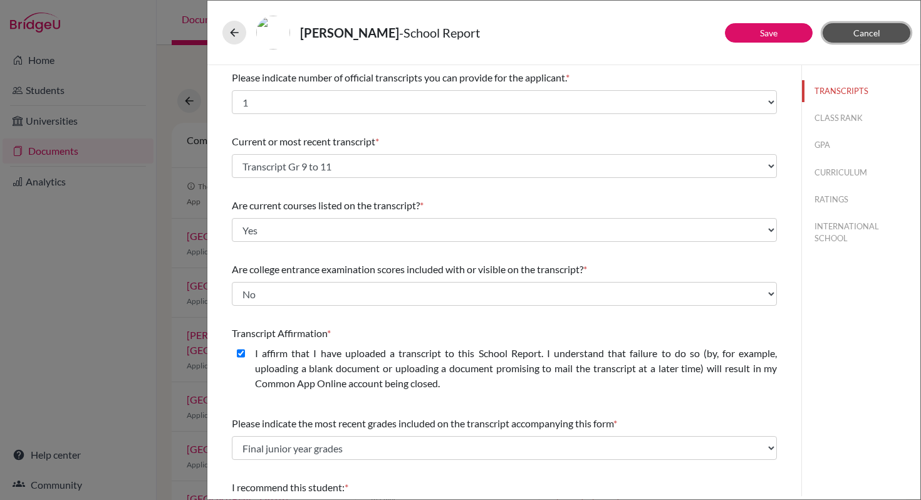
click at [831, 34] on button "Cancel" at bounding box center [867, 32] width 88 height 19
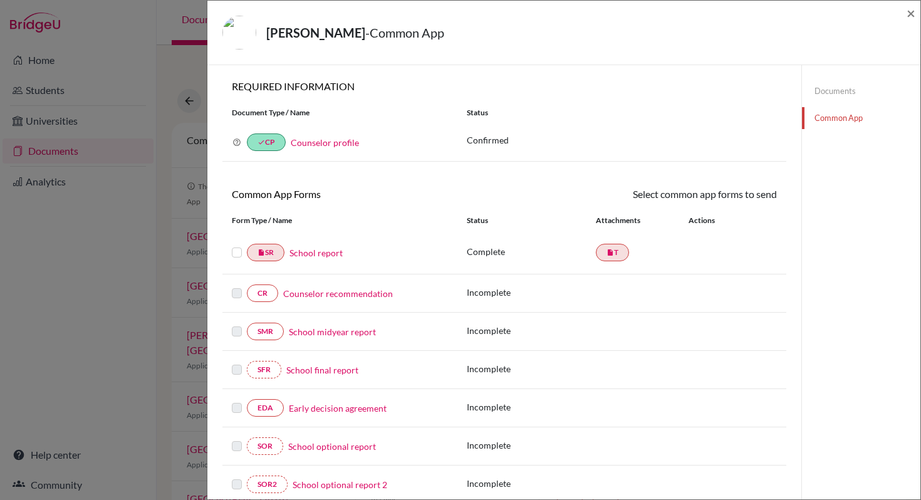
click at [819, 89] on link "Documents" at bounding box center [861, 91] width 118 height 22
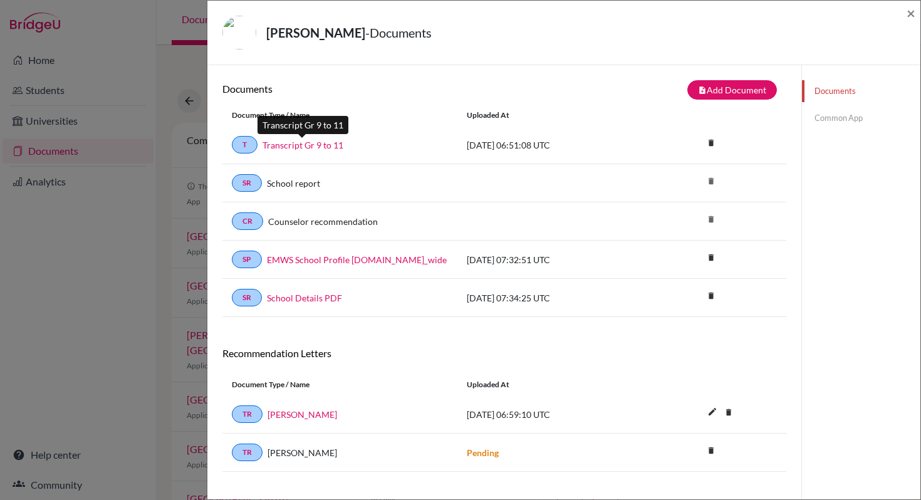
click at [320, 147] on link "Transcript Gr 9 to 11" at bounding box center [303, 145] width 81 height 13
click at [841, 120] on link "Common App" at bounding box center [861, 118] width 118 height 22
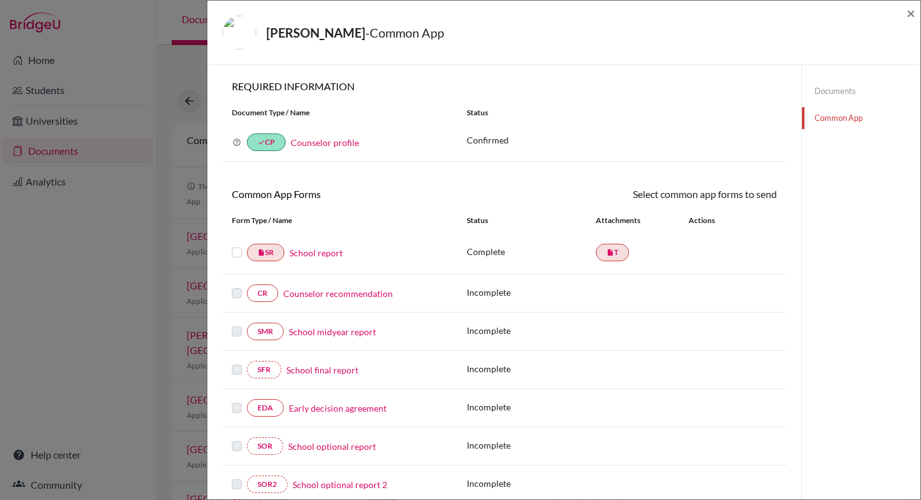
click at [303, 254] on link "School report" at bounding box center [316, 252] width 53 height 13
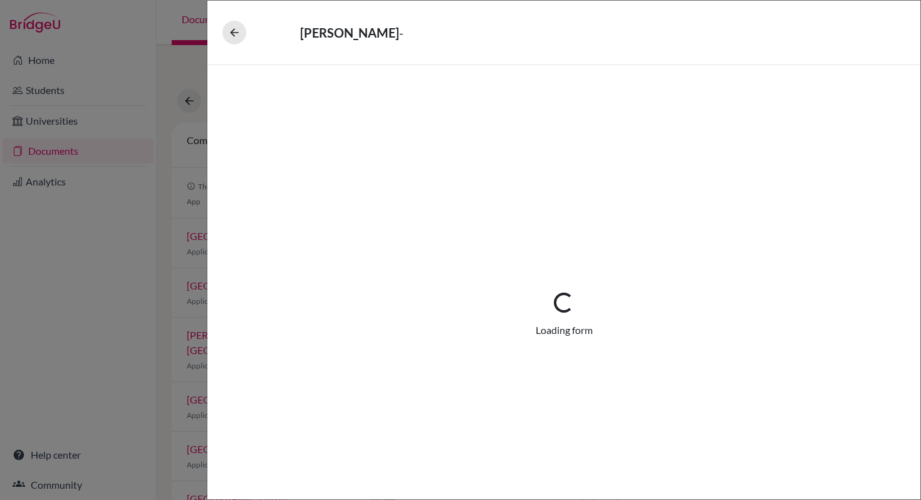
select select "1"
select select "684781"
select select "0"
select select "1"
select select "0"
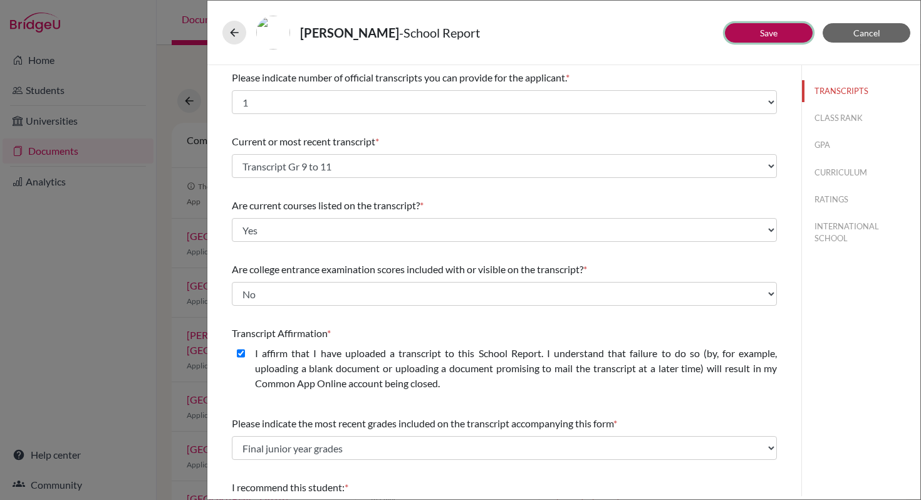
click at [784, 40] on button "Save" at bounding box center [769, 32] width 88 height 19
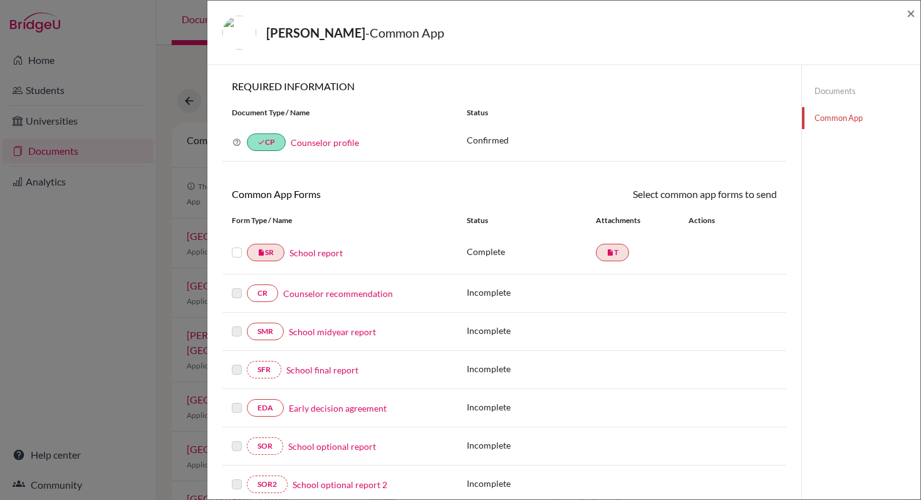
click at [239, 245] on label at bounding box center [237, 245] width 10 height 0
click at [0, 0] on input "checkbox" at bounding box center [0, 0] width 0 height 0
click at [743, 202] on link "Send" at bounding box center [751, 196] width 52 height 19
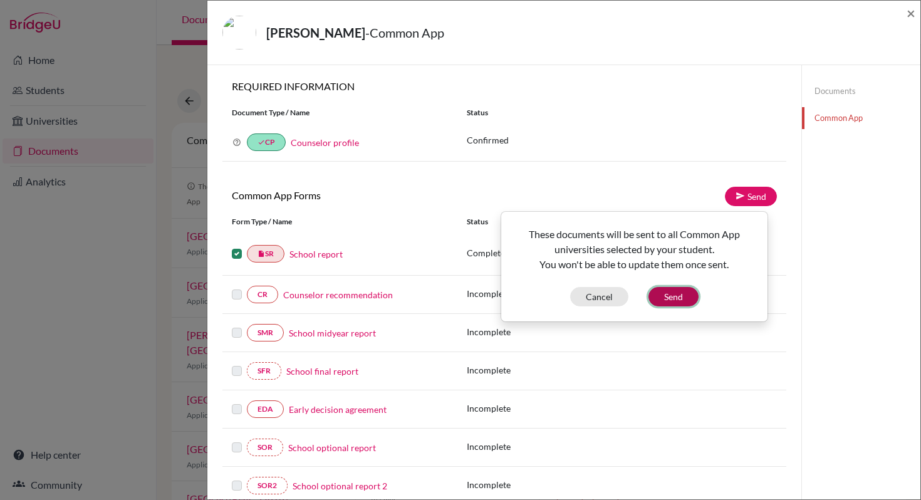
click at [674, 296] on button "Send" at bounding box center [674, 296] width 50 height 19
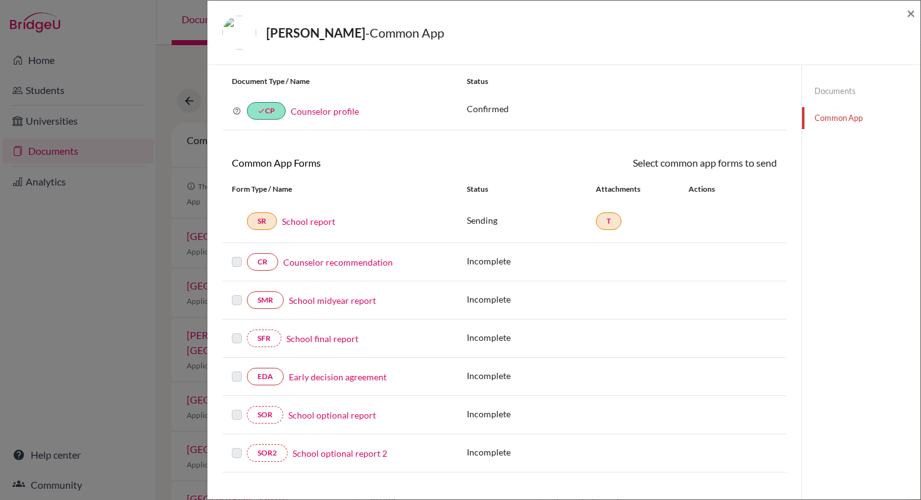
scroll to position [113, 0]
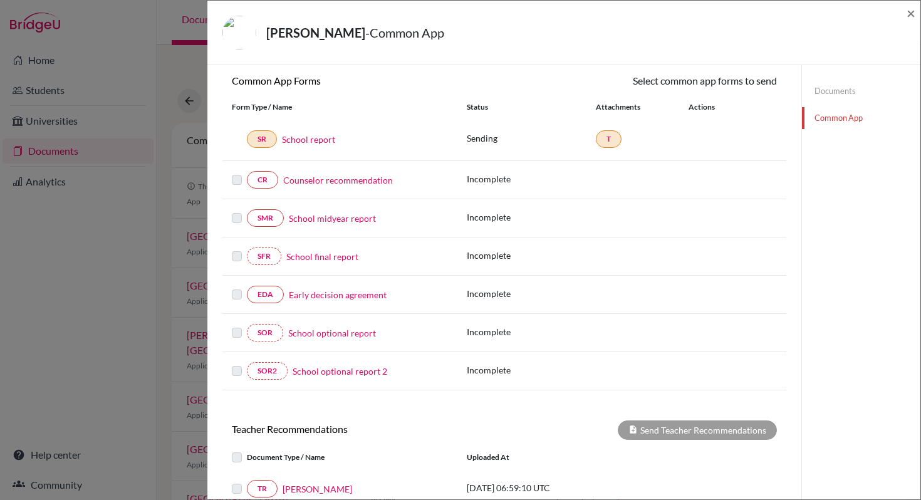
click at [342, 186] on link "Counselor recommendation" at bounding box center [338, 180] width 110 height 13
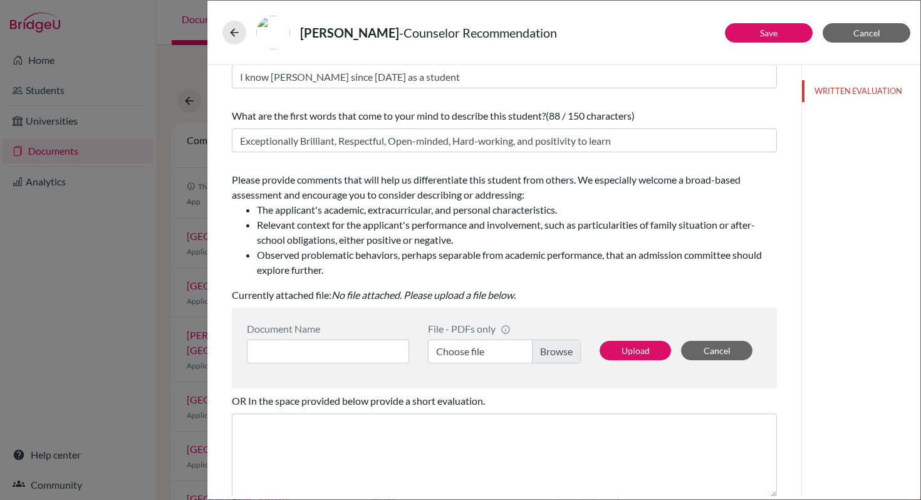
scroll to position [86, 0]
click at [873, 41] on button "Cancel" at bounding box center [867, 32] width 88 height 19
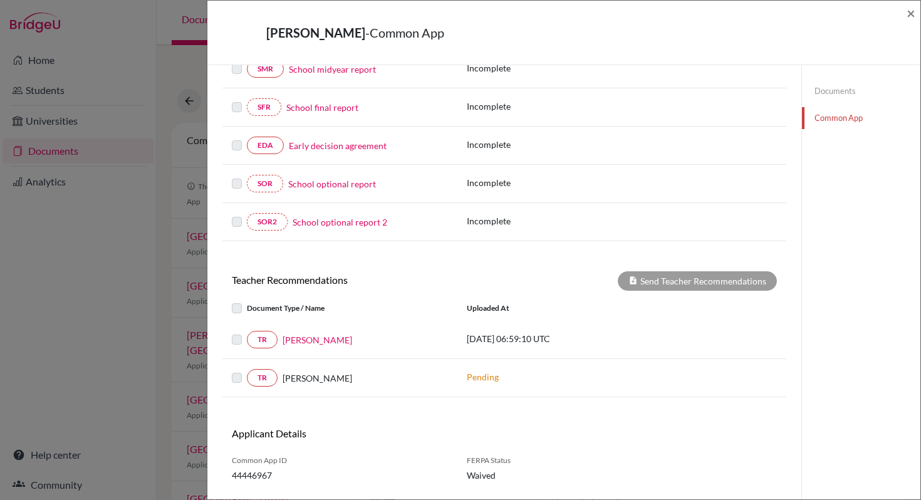
scroll to position [309, 0]
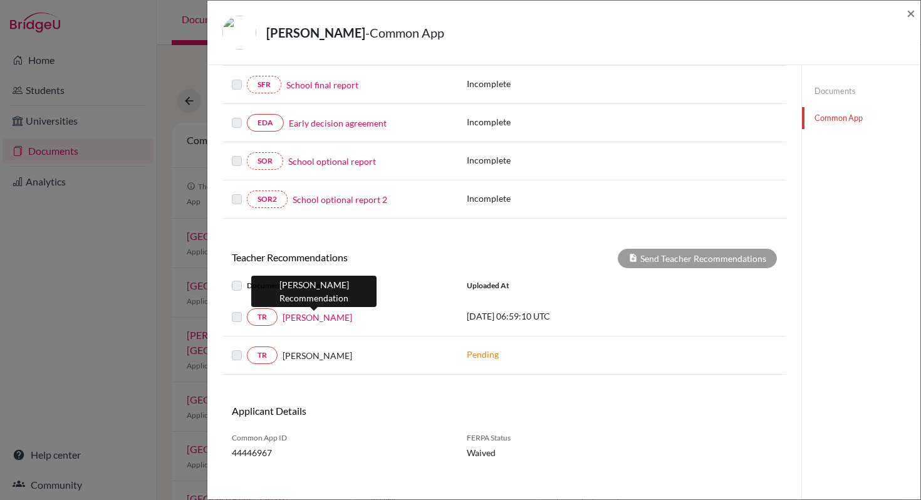
click at [332, 323] on link "[PERSON_NAME]" at bounding box center [318, 317] width 70 height 13
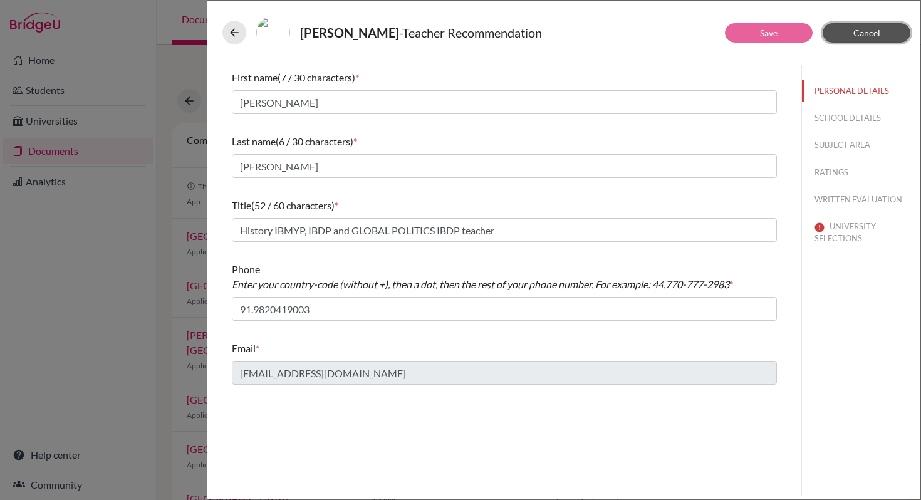
click at [858, 29] on span "Cancel" at bounding box center [867, 33] width 27 height 11
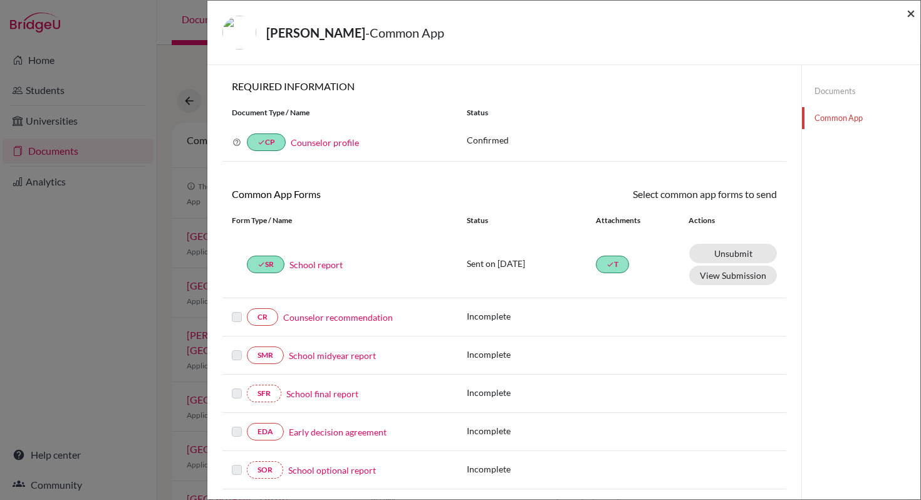
click at [910, 14] on span "×" at bounding box center [911, 13] width 9 height 18
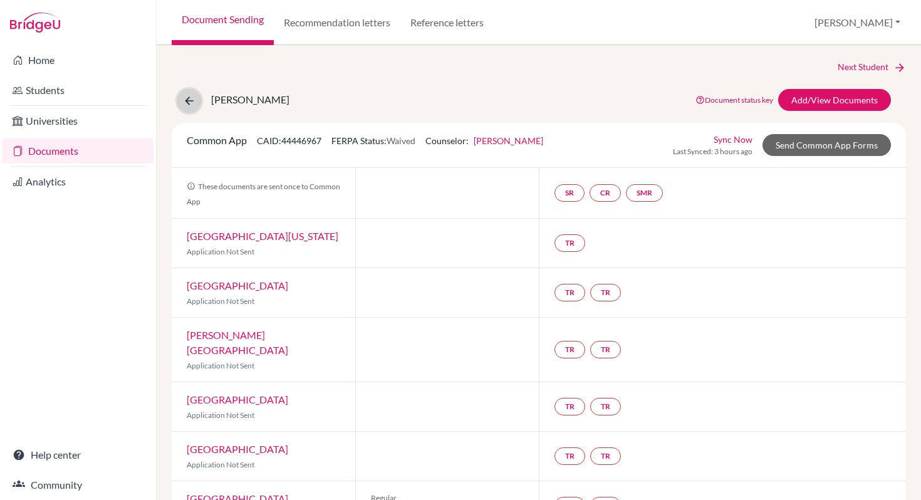
click at [186, 103] on icon at bounding box center [189, 101] width 13 height 13
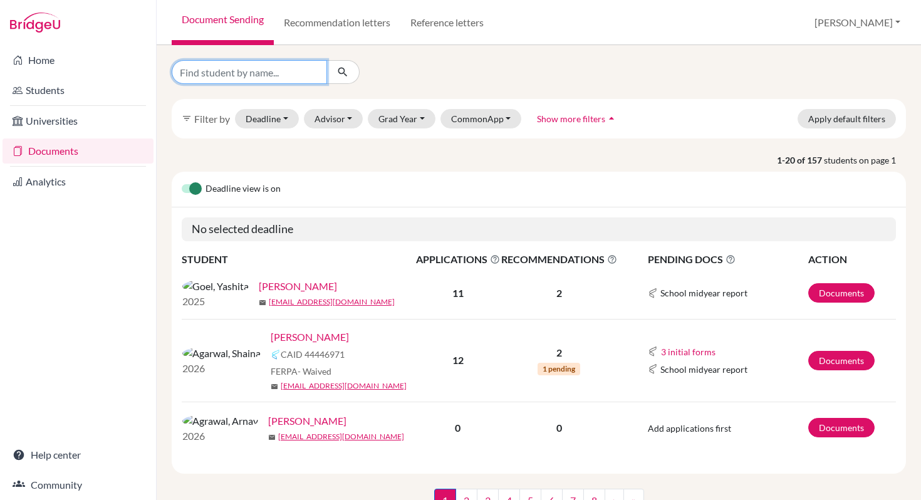
click at [239, 74] on input "Find student by name..." at bounding box center [249, 72] width 155 height 24
type input "Aaditya Dhar"
click button "submit" at bounding box center [343, 72] width 33 height 24
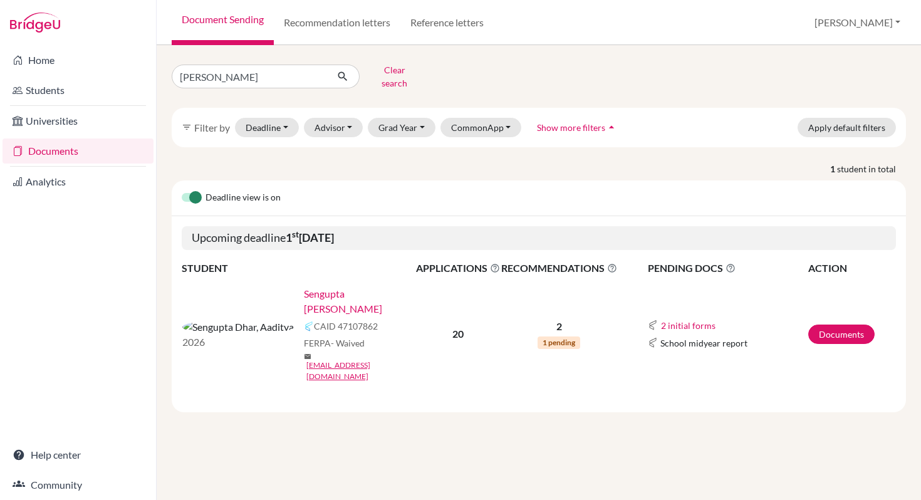
click at [304, 289] on link "Sengupta Dhar, Aaditya" at bounding box center [364, 301] width 120 height 30
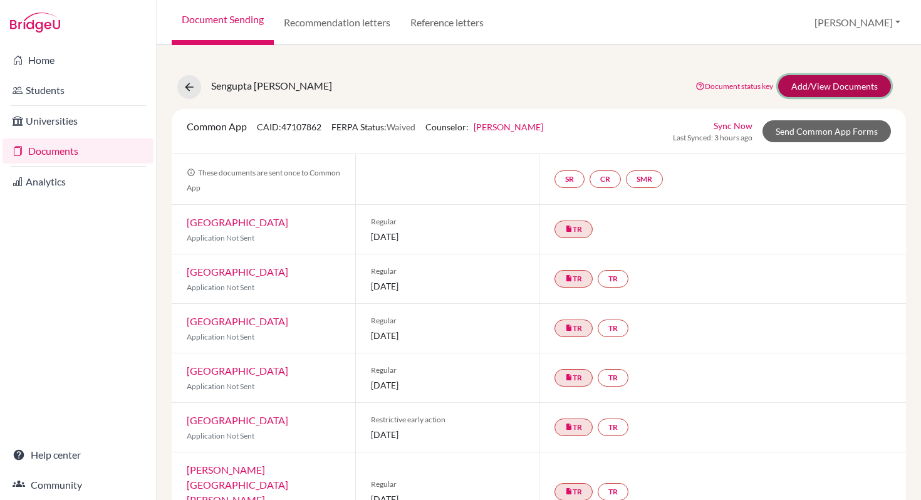
click at [783, 85] on link "Add/View Documents" at bounding box center [835, 86] width 113 height 22
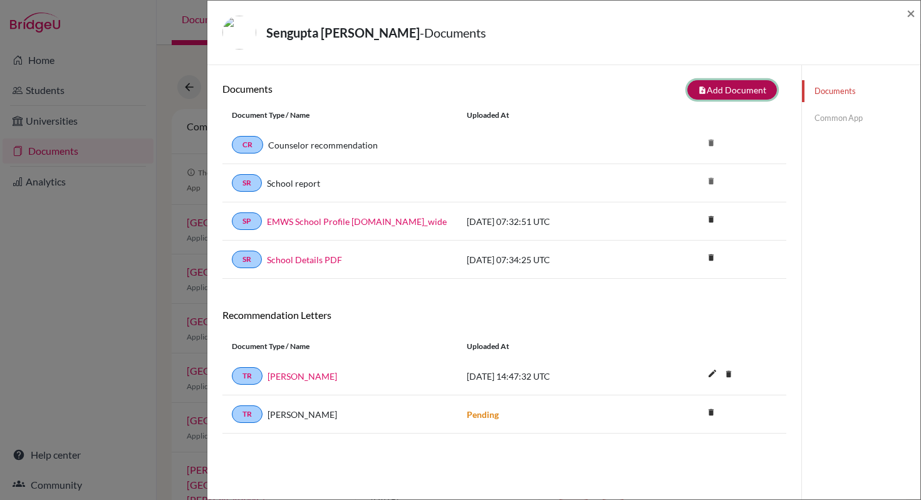
click at [721, 95] on button "note_add Add Document" at bounding box center [733, 89] width 90 height 19
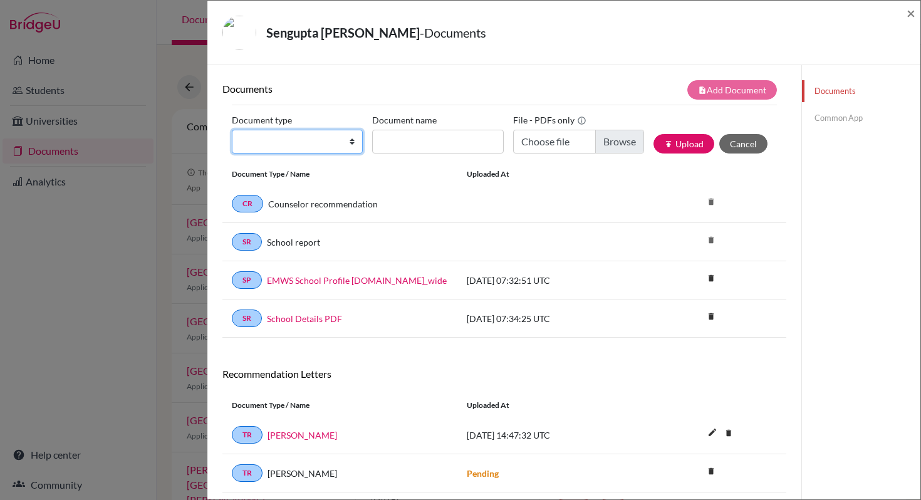
click at [352, 145] on select "Change explanation for Common App reports Counselor recommendation Internationa…" at bounding box center [297, 142] width 131 height 24
select select "2"
click at [232, 130] on select "Change explanation for Common App reports Counselor recommendation Internationa…" at bounding box center [297, 142] width 131 height 24
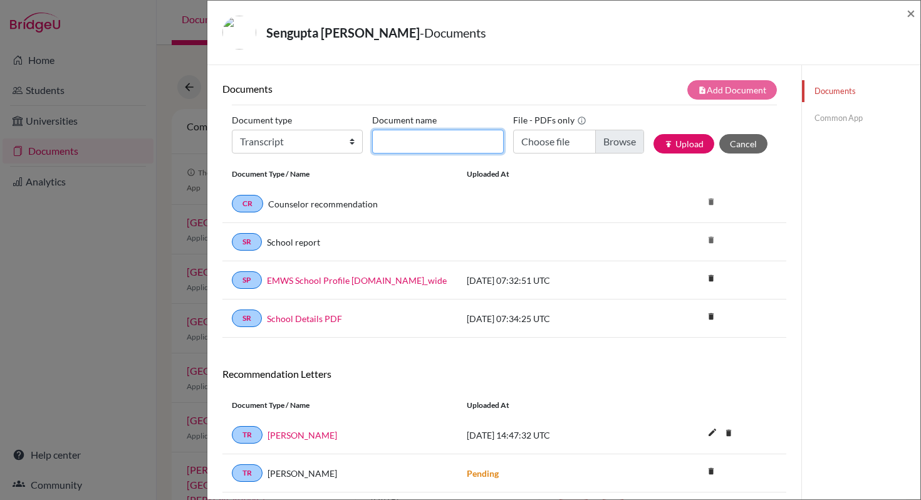
click at [427, 144] on input "Document name" at bounding box center [437, 142] width 131 height 24
type input "Transcript Gr 9 to 11"
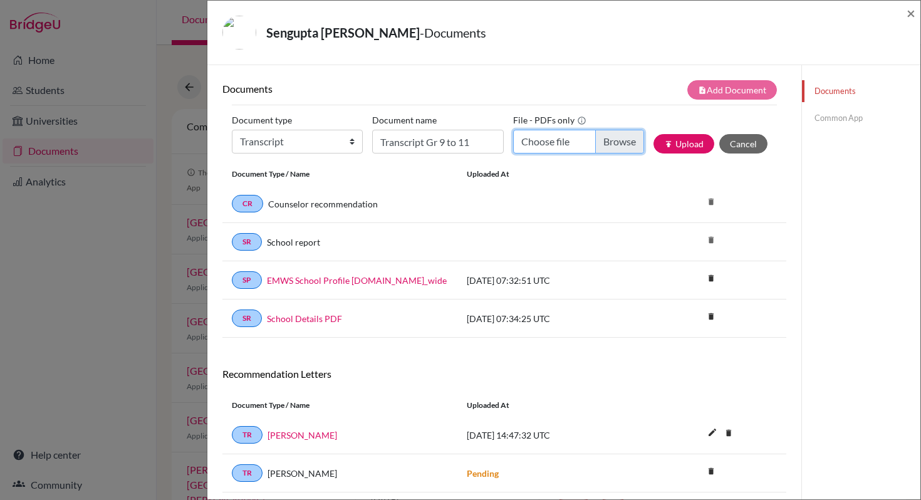
click at [615, 147] on input "Choose file" at bounding box center [578, 142] width 131 height 24
type input "C:\fakepath\Transcript_9 to11_Aaditya Dhar.pdf"
click at [677, 149] on button "publish Upload" at bounding box center [684, 143] width 61 height 19
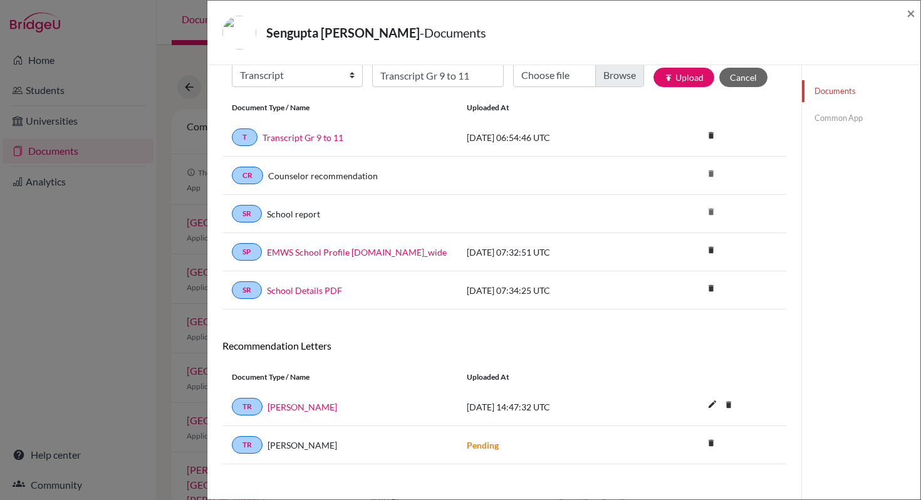
scroll to position [76, 0]
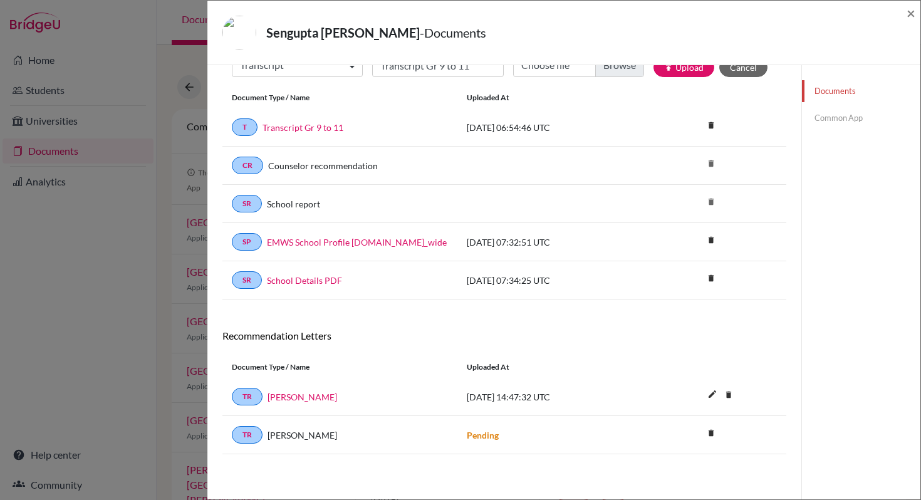
click at [822, 122] on link "Common App" at bounding box center [861, 118] width 118 height 22
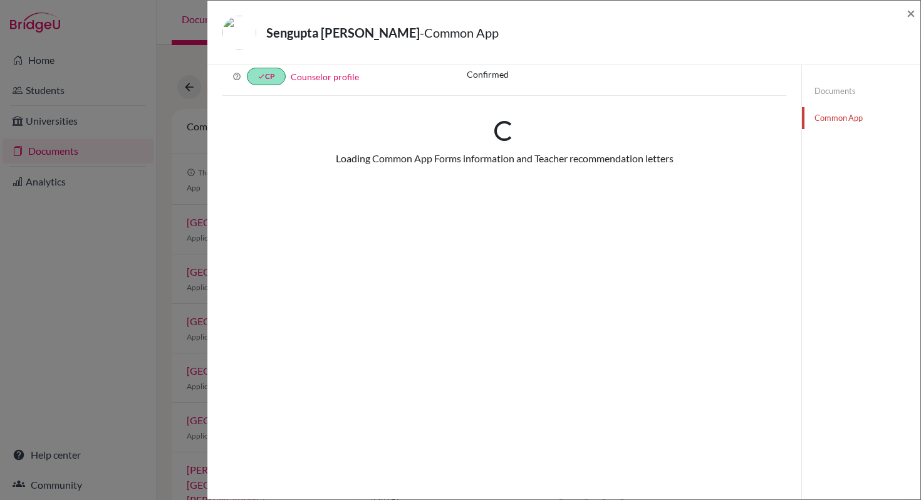
scroll to position [76, 0]
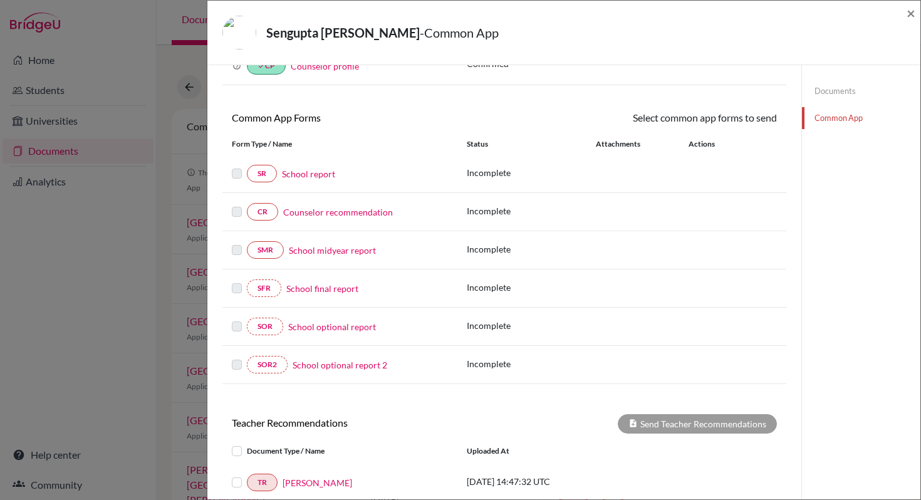
click at [827, 92] on link "Documents" at bounding box center [861, 91] width 118 height 22
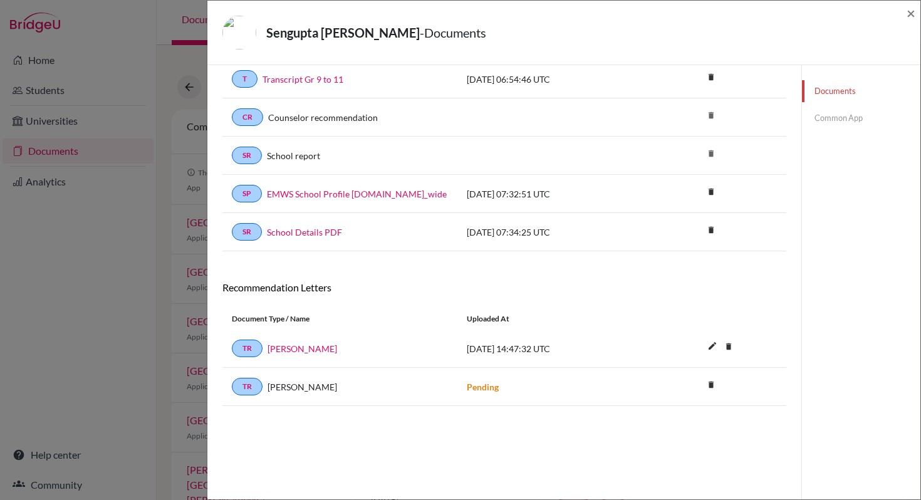
click at [840, 118] on link "Common App" at bounding box center [861, 118] width 118 height 22
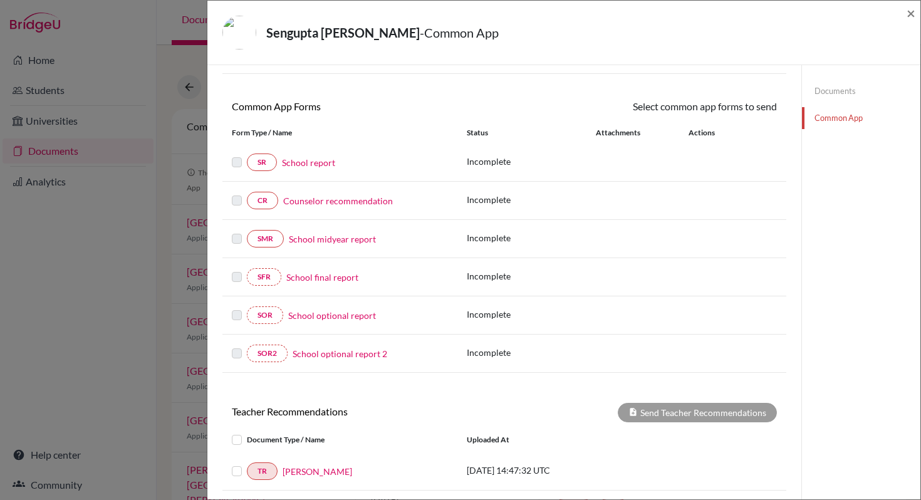
scroll to position [108, 0]
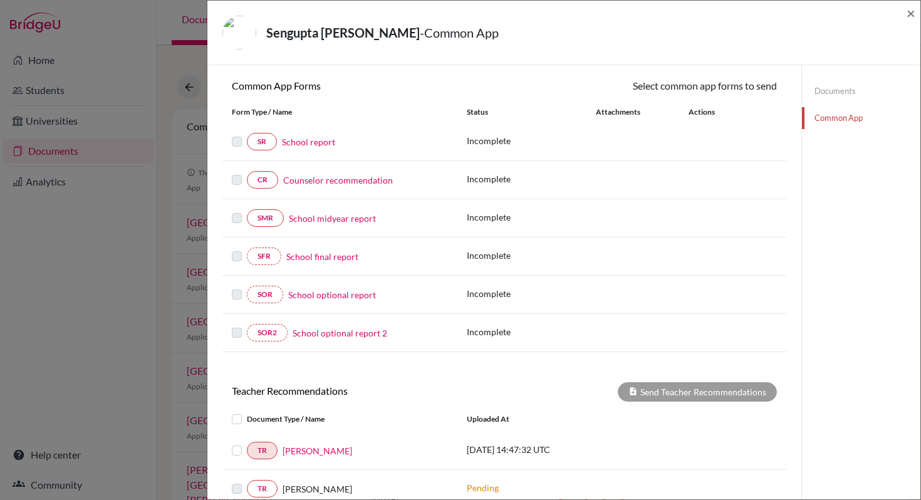
click at [317, 146] on link "School report" at bounding box center [308, 141] width 53 height 13
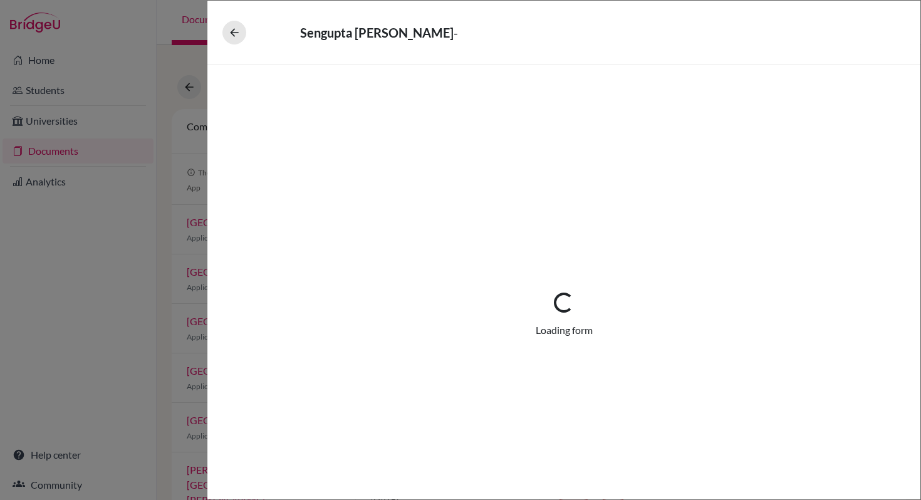
select select "1"
select select "0"
select select "1"
select select "2"
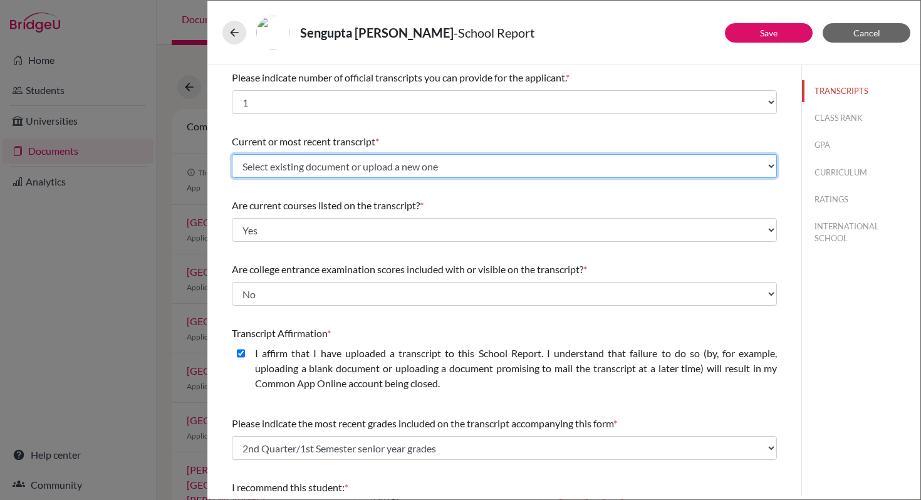
click at [765, 167] on select "Select existing document or upload a new one Transcript Gr 9 to 11 Upload New F…" at bounding box center [504, 166] width 545 height 24
select select "684784"
click at [232, 154] on select "Select existing document or upload a new one Transcript Gr 9 to 11 Upload New F…" at bounding box center [504, 166] width 545 height 24
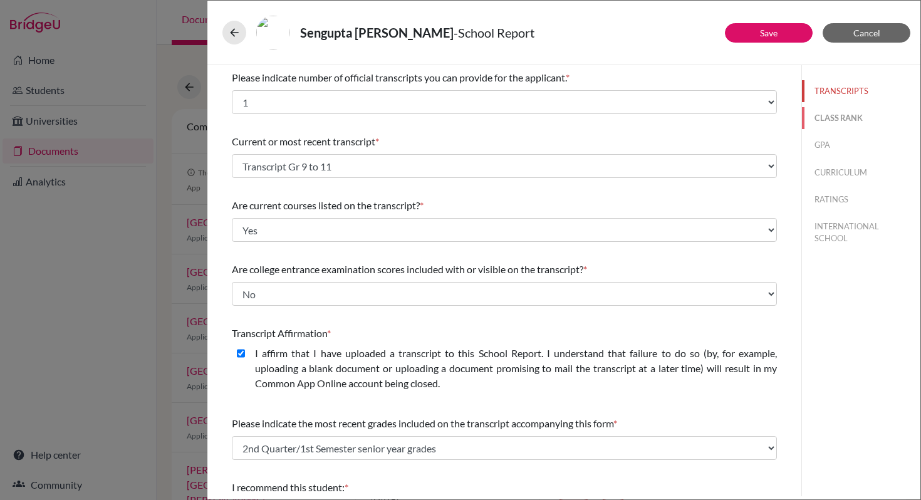
click at [818, 116] on button "CLASS RANK" at bounding box center [861, 118] width 118 height 22
select select "5"
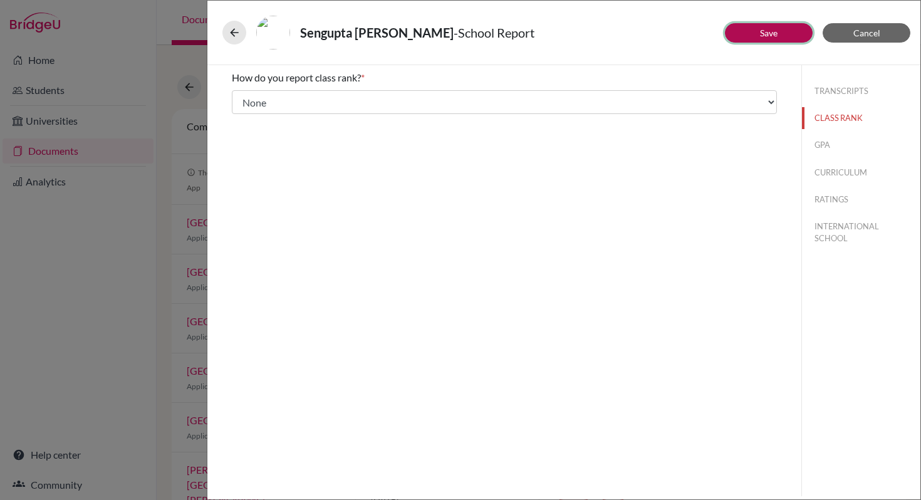
click at [793, 36] on button "Save" at bounding box center [769, 32] width 88 height 19
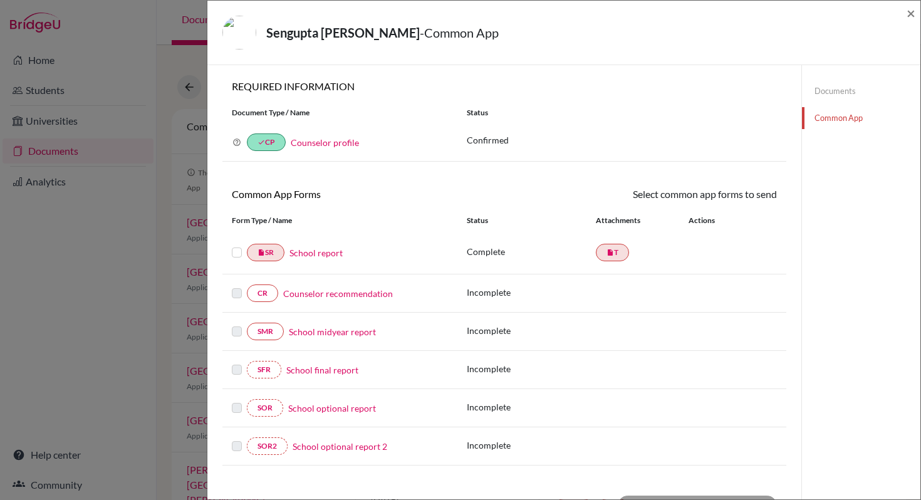
click at [330, 251] on link "School report" at bounding box center [316, 252] width 53 height 13
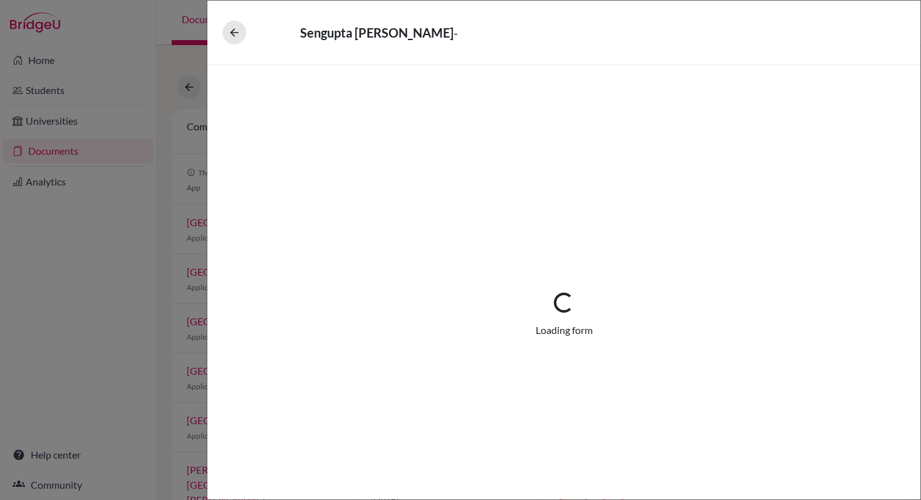
select select "1"
select select "684784"
select select "0"
select select "1"
select select "2"
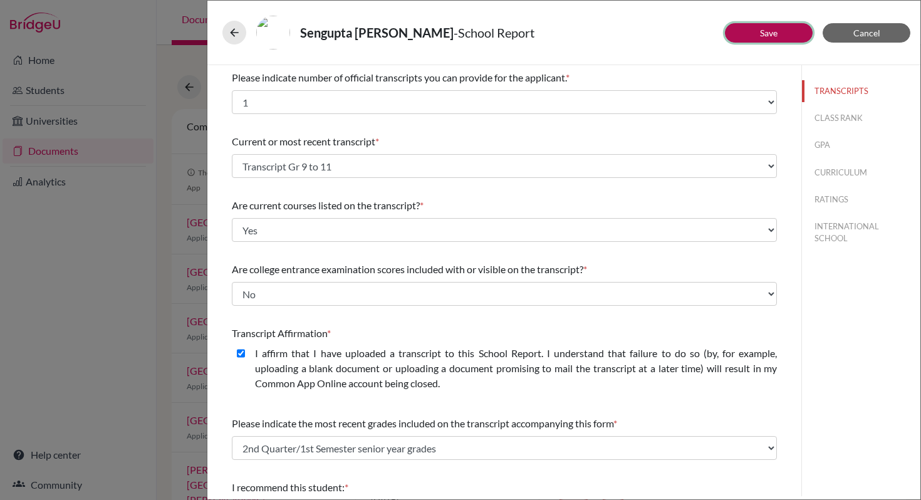
drag, startPoint x: 737, startPoint y: 35, endPoint x: 744, endPoint y: 38, distance: 7.3
click at [737, 35] on button "Save" at bounding box center [769, 32] width 88 height 19
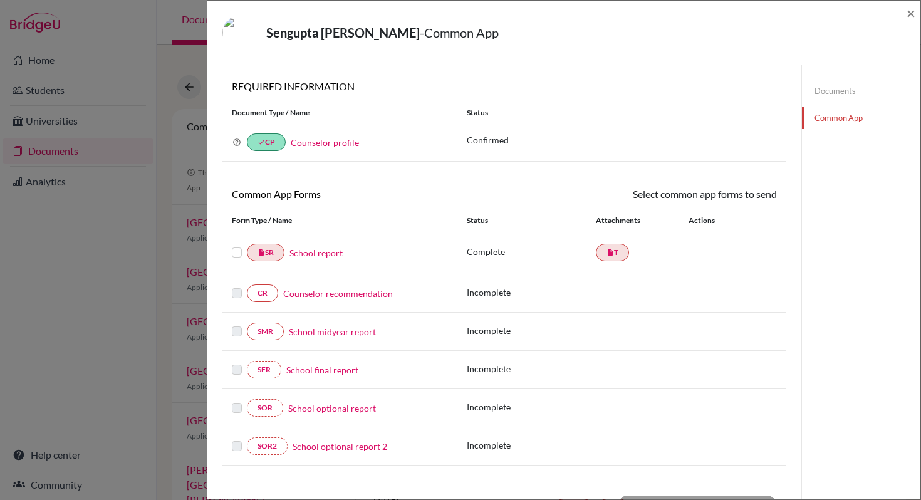
click at [335, 254] on link "School report" at bounding box center [316, 252] width 53 height 13
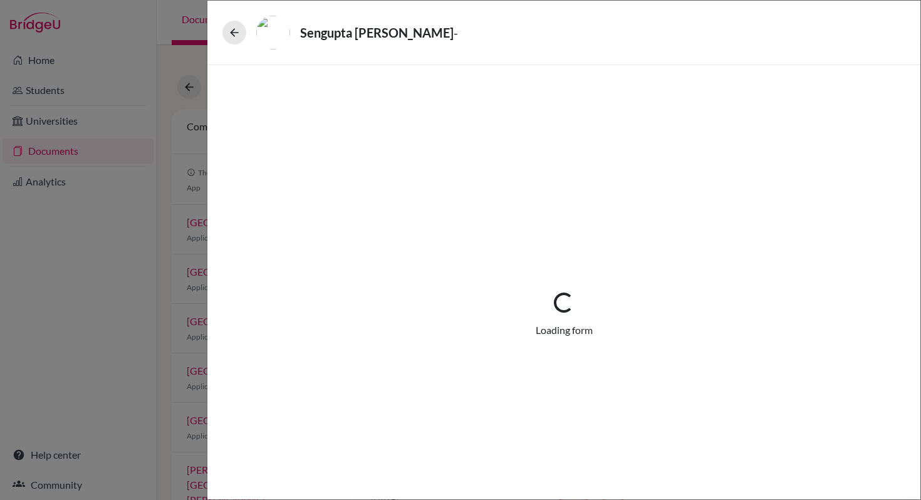
select select "1"
select select "684784"
select select "0"
select select "1"
select select "2"
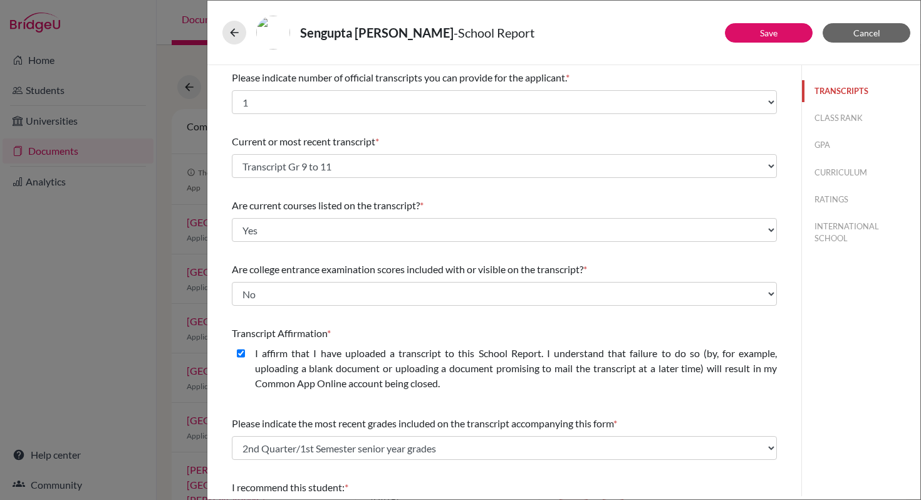
click at [834, 87] on button "TRANSCRIPTS" at bounding box center [861, 91] width 118 height 22
click at [758, 39] on button "Save" at bounding box center [769, 32] width 88 height 19
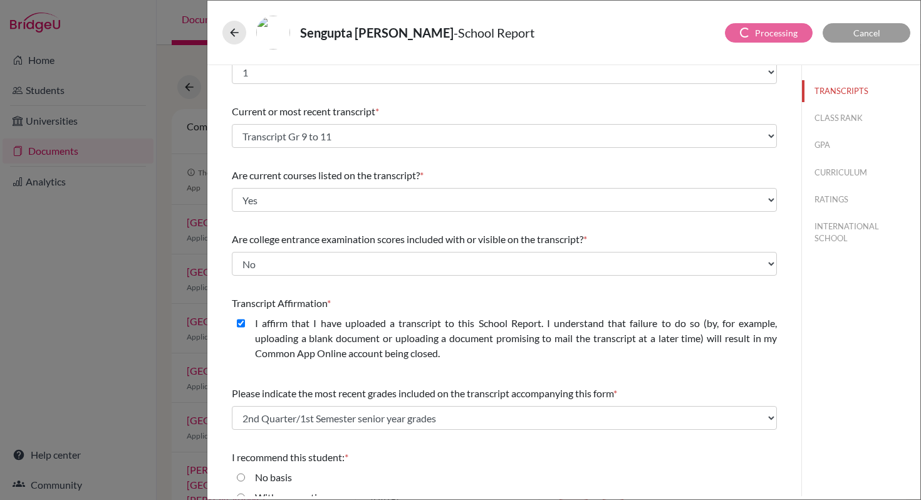
scroll to position [103, 0]
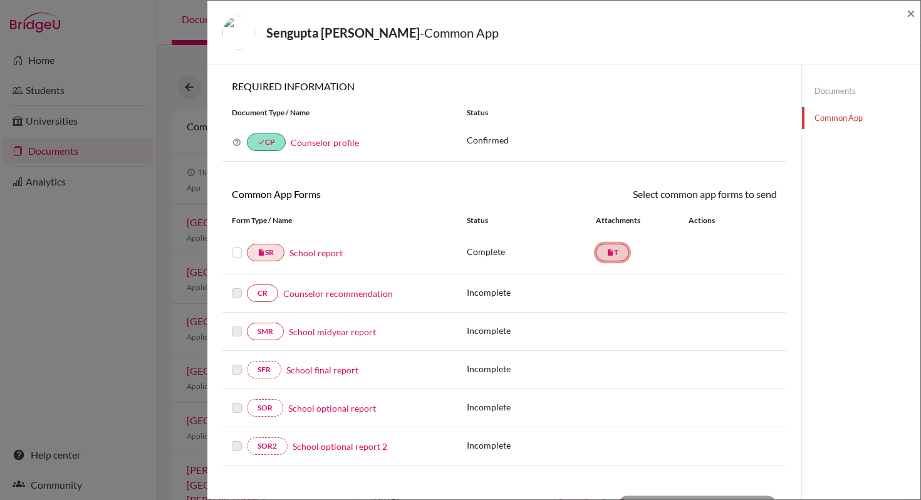
click at [611, 255] on link "insert_drive_file T" at bounding box center [612, 253] width 33 height 18
click at [312, 256] on link "School report" at bounding box center [316, 252] width 53 height 13
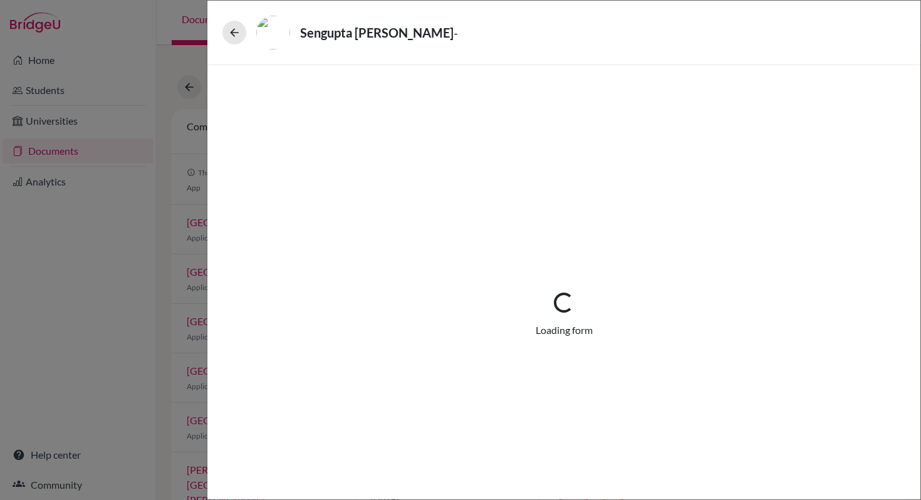
select select "1"
select select "684784"
select select "0"
select select "1"
select select "2"
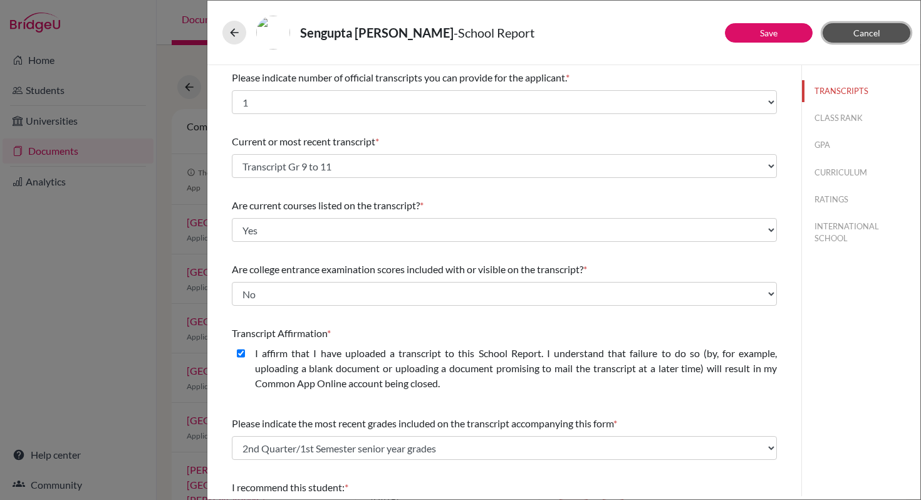
click at [853, 38] on button "Cancel" at bounding box center [867, 32] width 88 height 19
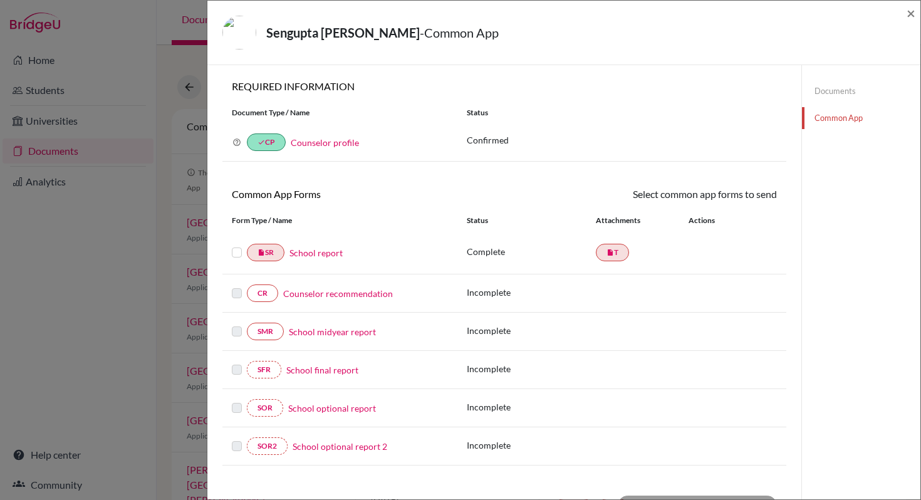
click at [822, 94] on link "Documents" at bounding box center [861, 91] width 118 height 22
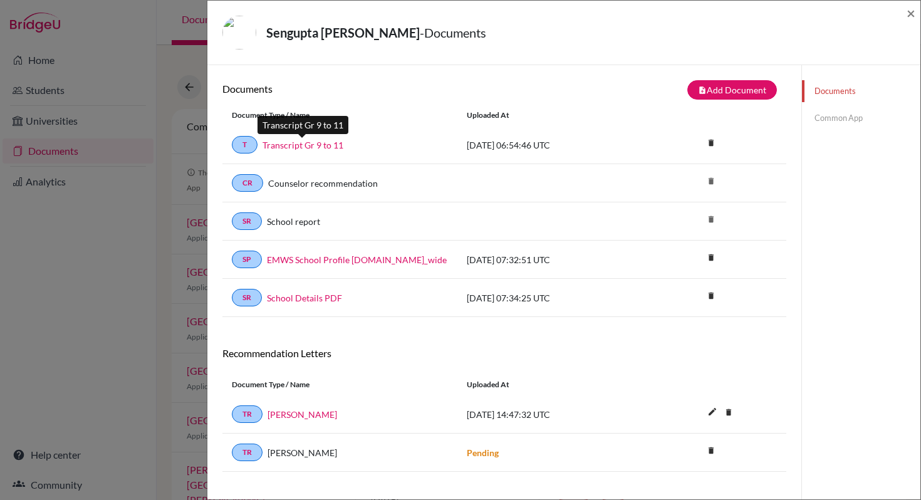
click at [308, 149] on link "Transcript Gr 9 to 11" at bounding box center [303, 145] width 81 height 13
click at [750, 93] on button "note_add Add Document" at bounding box center [733, 89] width 90 height 19
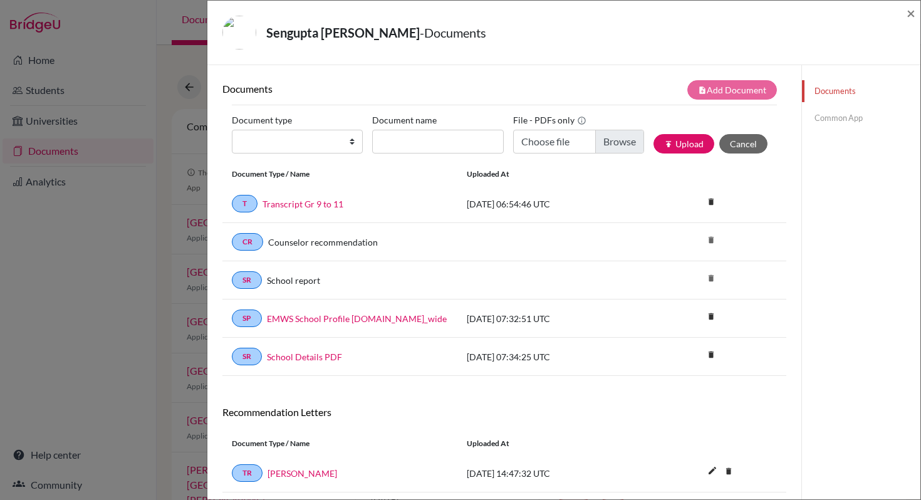
click at [832, 121] on link "Common App" at bounding box center [861, 118] width 118 height 22
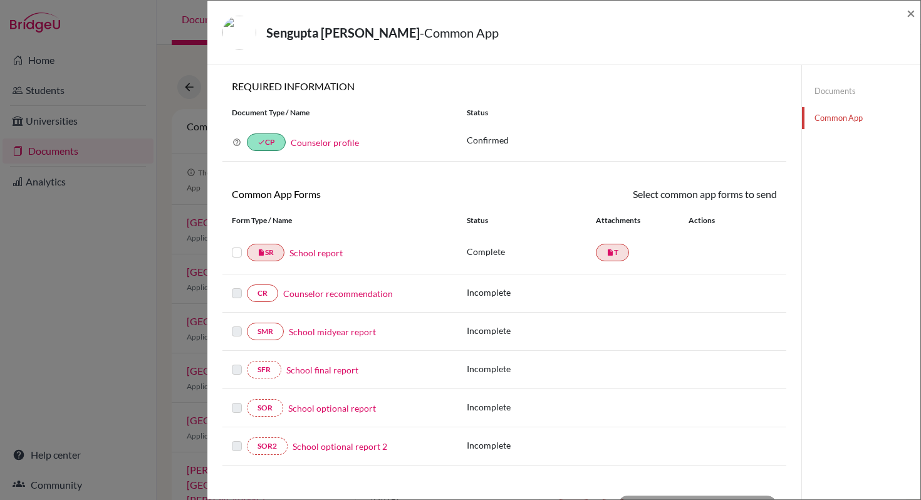
click at [820, 93] on link "Documents" at bounding box center [861, 91] width 118 height 22
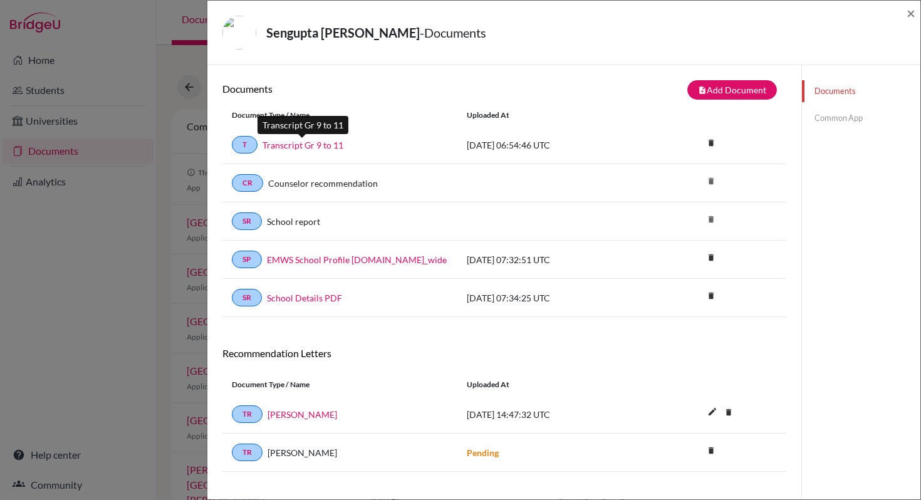
click at [298, 149] on link "Transcript Gr 9 to 11" at bounding box center [303, 145] width 81 height 13
click at [826, 120] on link "Common App" at bounding box center [861, 118] width 118 height 22
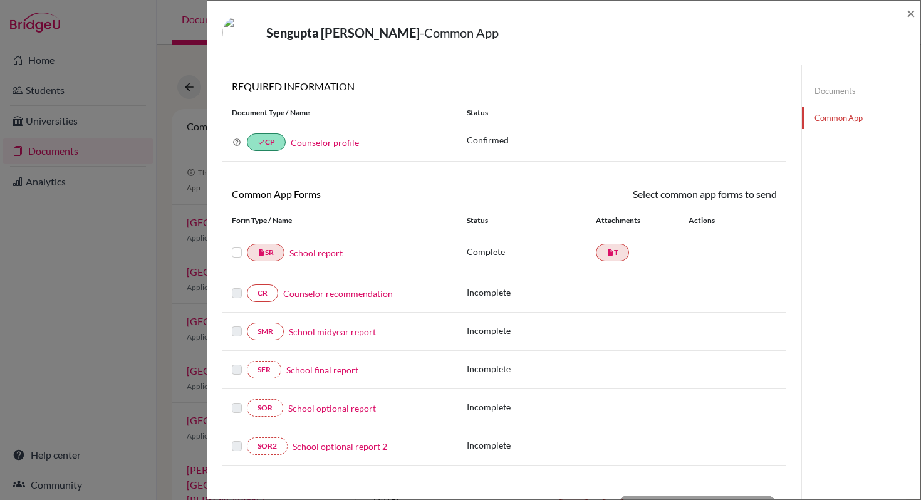
drag, startPoint x: 234, startPoint y: 253, endPoint x: 268, endPoint y: 251, distance: 33.2
click at [235, 245] on label at bounding box center [237, 245] width 10 height 0
click at [0, 0] on input "checkbox" at bounding box center [0, 0] width 0 height 0
click at [233, 246] on label at bounding box center [237, 246] width 10 height 0
click at [0, 0] on input "checkbox" at bounding box center [0, 0] width 0 height 0
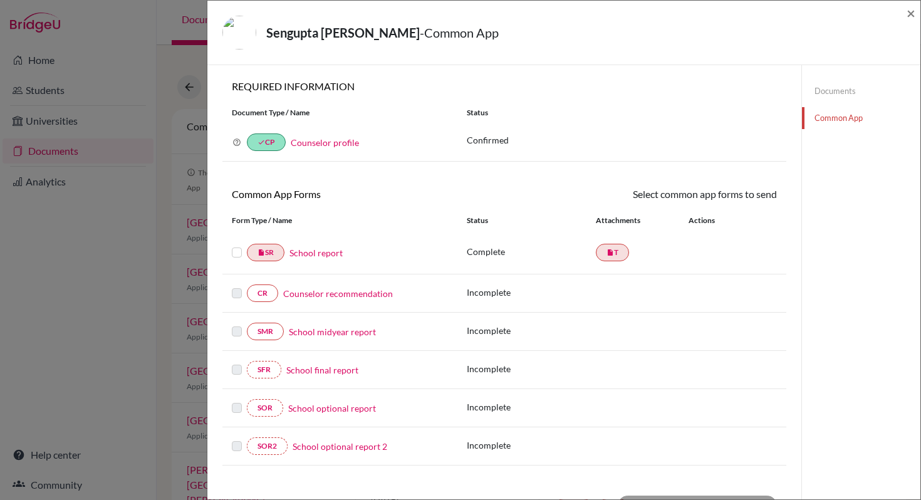
click at [841, 94] on link "Documents" at bounding box center [861, 91] width 118 height 22
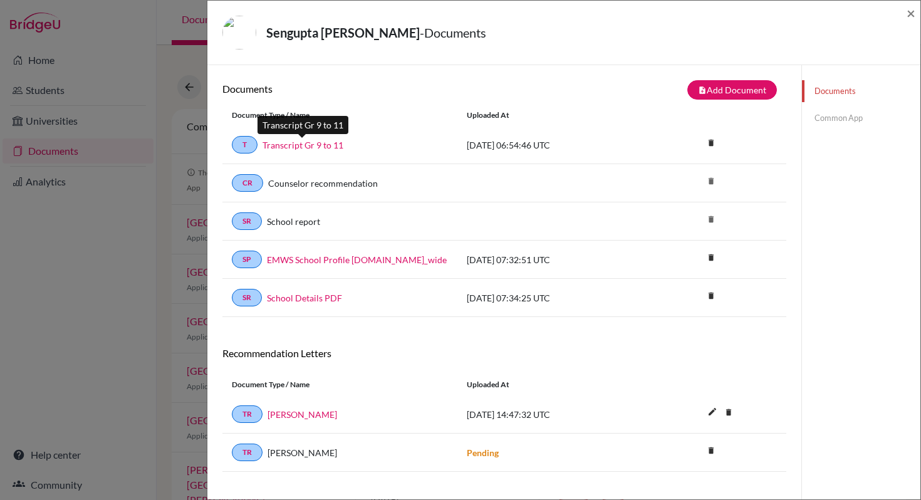
click at [308, 145] on link "Transcript Gr 9 to 11" at bounding box center [303, 145] width 81 height 13
click at [816, 118] on link "Common App" at bounding box center [861, 118] width 118 height 22
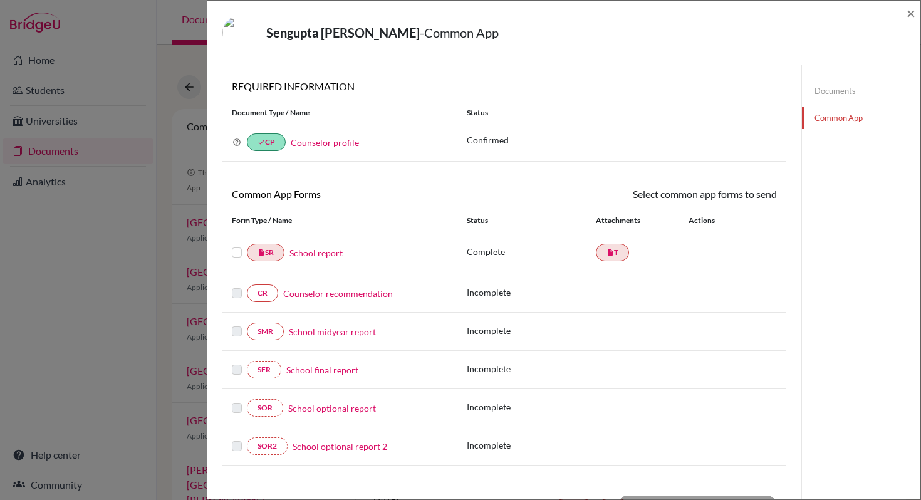
click at [236, 245] on label at bounding box center [237, 245] width 10 height 0
click at [0, 0] on input "checkbox" at bounding box center [0, 0] width 0 height 0
click at [758, 199] on link "Send" at bounding box center [751, 196] width 52 height 19
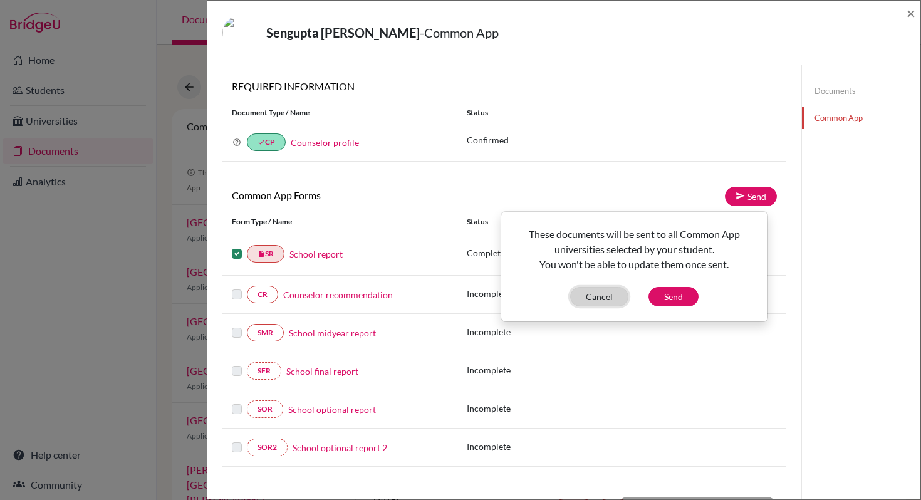
click at [601, 296] on button "Cancel" at bounding box center [599, 296] width 58 height 19
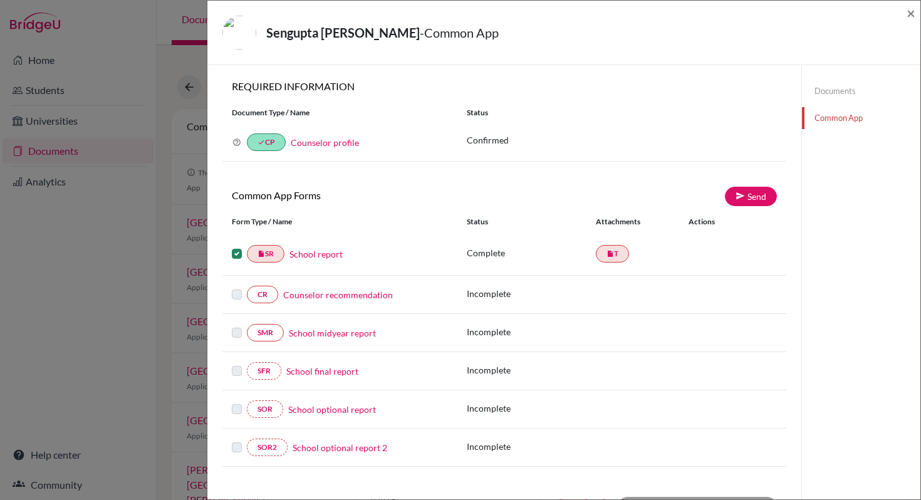
click at [236, 246] on label at bounding box center [237, 246] width 10 height 0
click at [0, 0] on input "checkbox" at bounding box center [0, 0] width 0 height 0
click at [320, 256] on link "School report" at bounding box center [316, 252] width 53 height 13
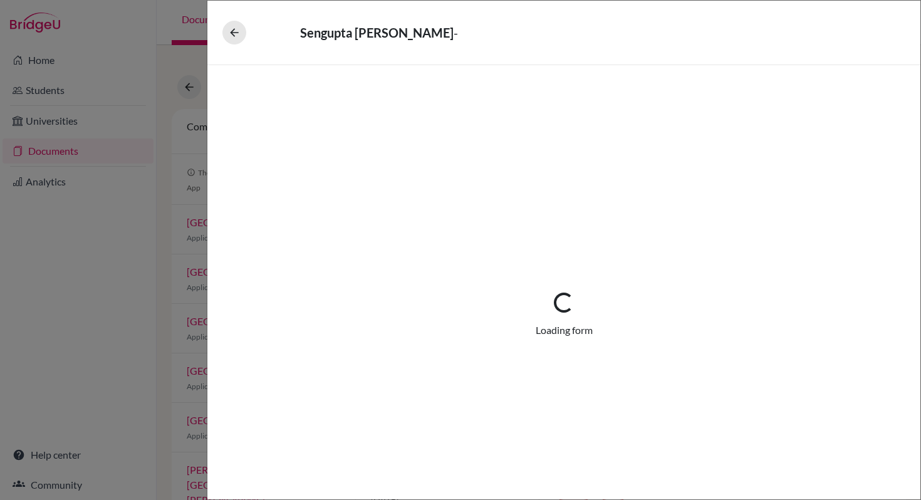
select select "1"
select select "684784"
select select "0"
select select "1"
select select "2"
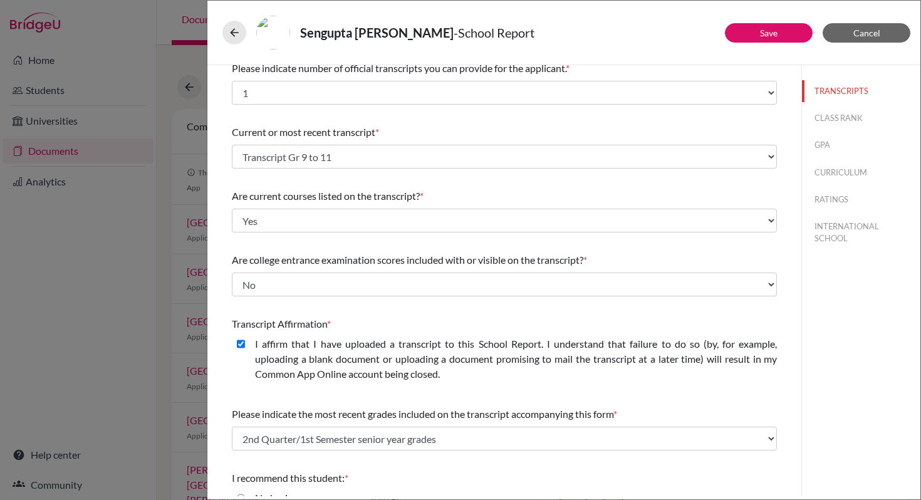
scroll to position [19, 0]
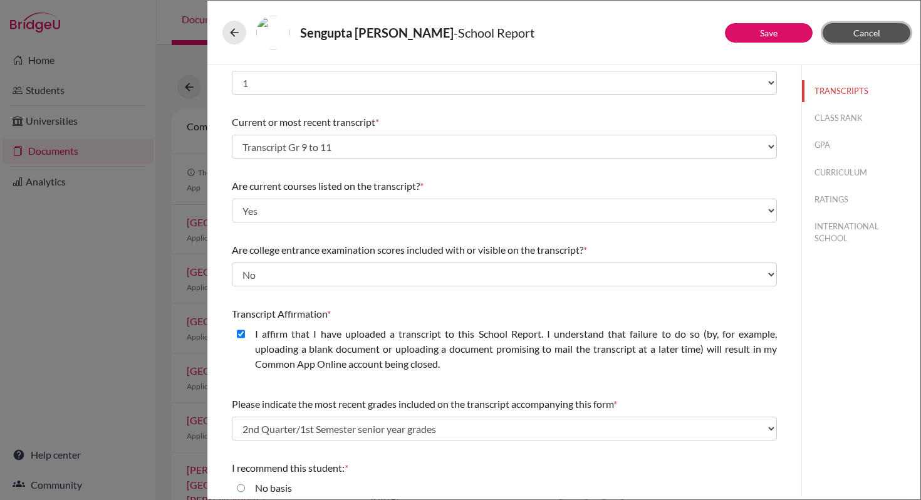
click at [849, 34] on button "Cancel" at bounding box center [867, 32] width 88 height 19
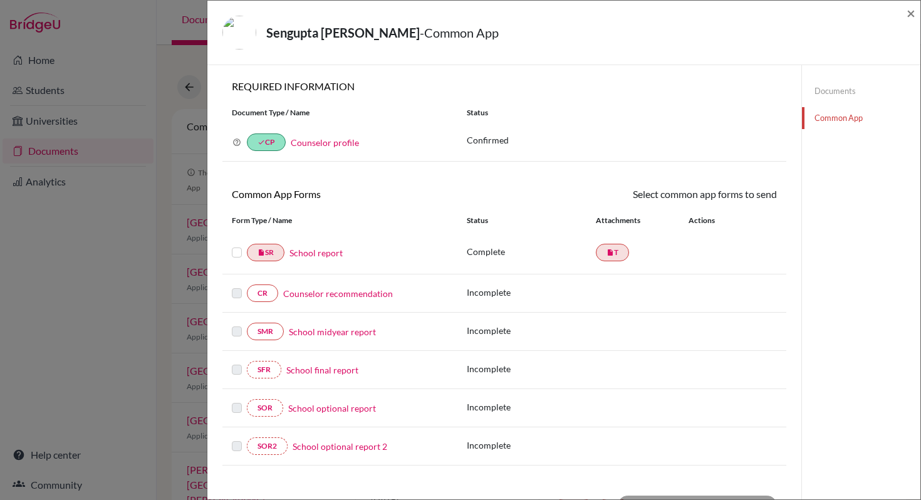
click at [826, 94] on link "Documents" at bounding box center [861, 91] width 118 height 22
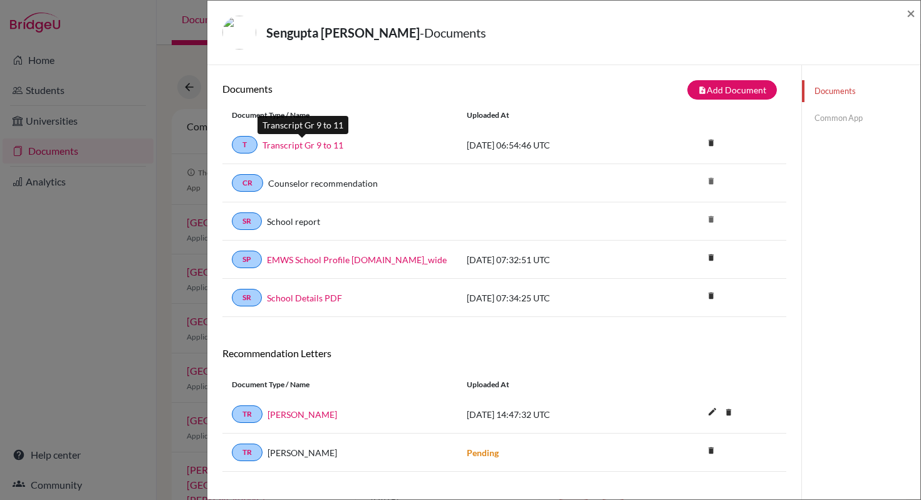
click at [300, 147] on link "Transcript Gr 9 to 11" at bounding box center [303, 145] width 81 height 13
click at [817, 120] on link "Common App" at bounding box center [861, 118] width 118 height 22
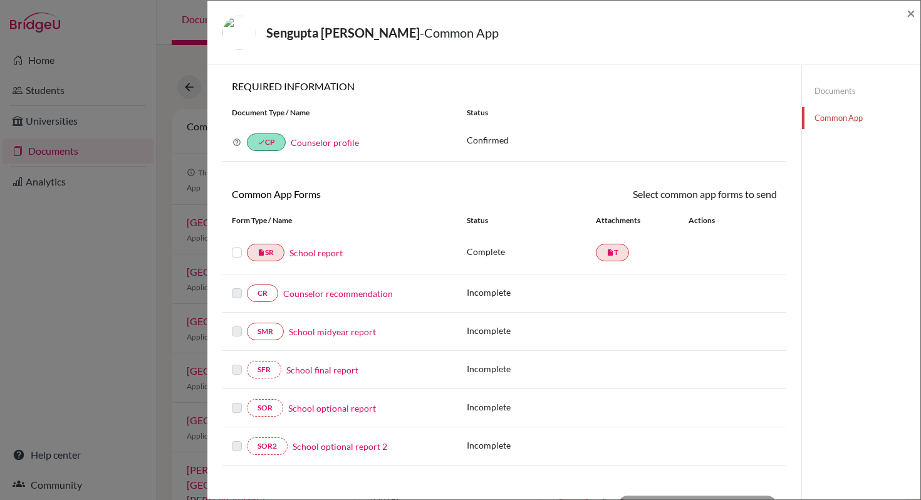
click at [238, 245] on label at bounding box center [237, 245] width 10 height 0
click at [0, 0] on input "checkbox" at bounding box center [0, 0] width 0 height 0
click at [752, 201] on link "Send" at bounding box center [751, 196] width 52 height 19
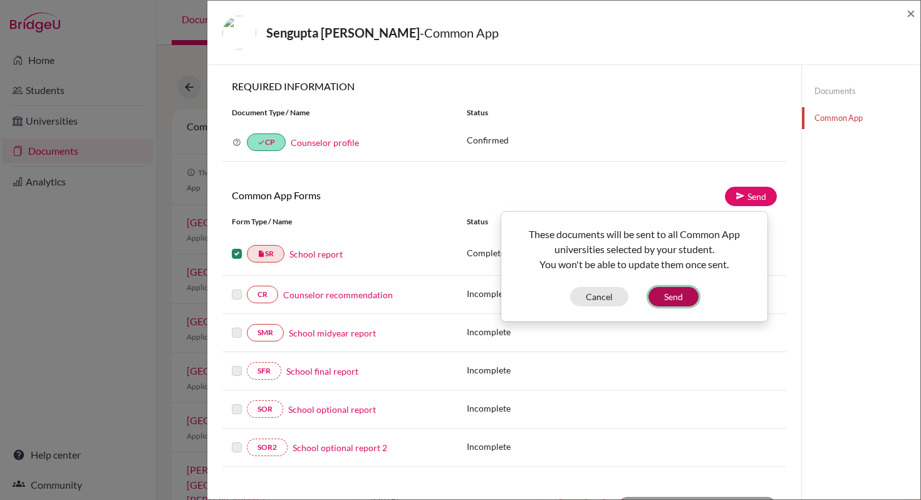
click at [685, 293] on button "Send" at bounding box center [674, 296] width 50 height 19
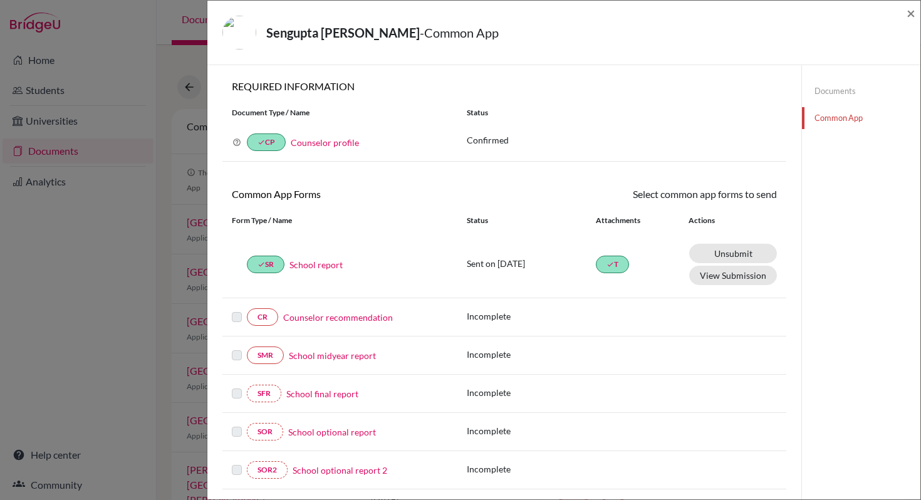
click at [369, 322] on link "Counselor recommendation" at bounding box center [338, 317] width 110 height 13
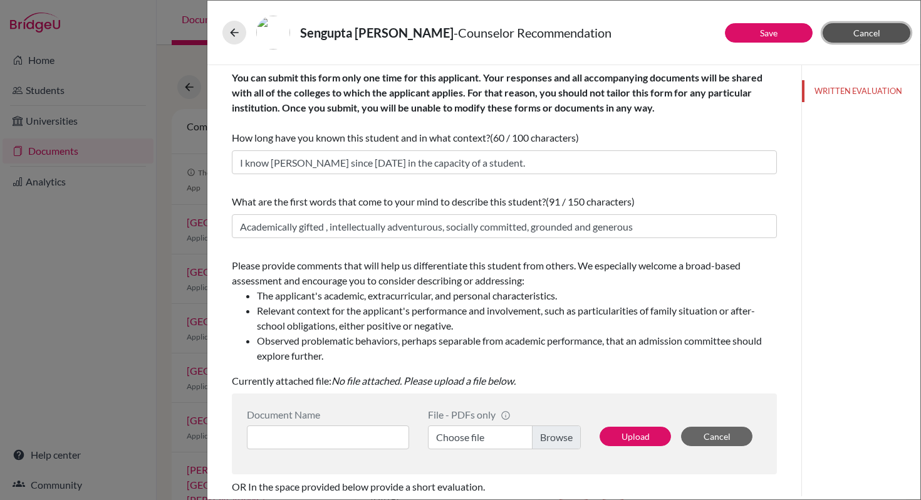
click at [856, 36] on span "Cancel" at bounding box center [867, 33] width 27 height 11
